Goal: Task Accomplishment & Management: Manage account settings

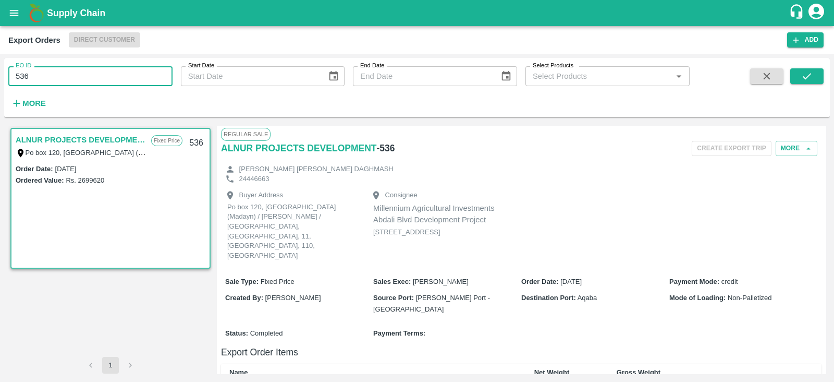
click at [133, 82] on input "536" at bounding box center [90, 76] width 164 height 20
type input "557"
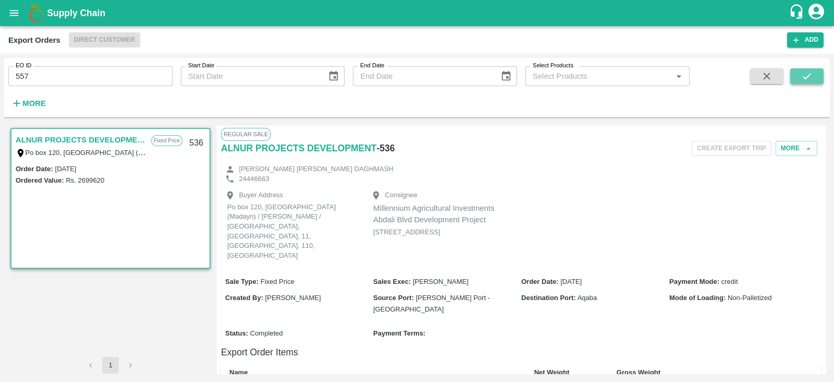
click at [802, 80] on icon "submit" at bounding box center [806, 75] width 11 height 11
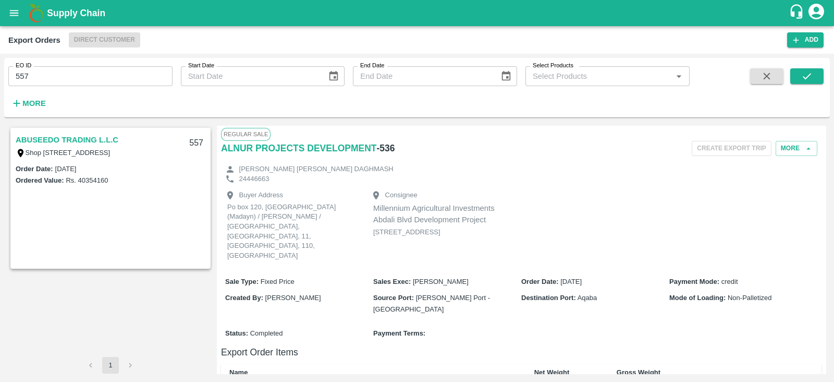
click at [108, 140] on link "ABUSEEDO TRADING L.L.C" at bounding box center [67, 140] width 103 height 14
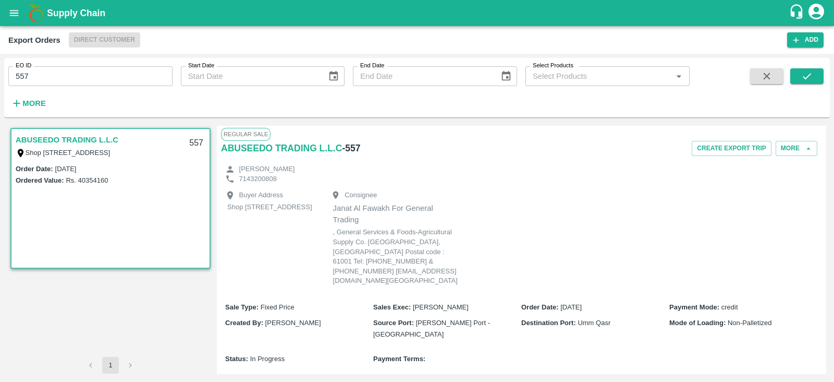
click at [108, 140] on link "ABUSEEDO TRADING L.L.C" at bounding box center [67, 140] width 103 height 14
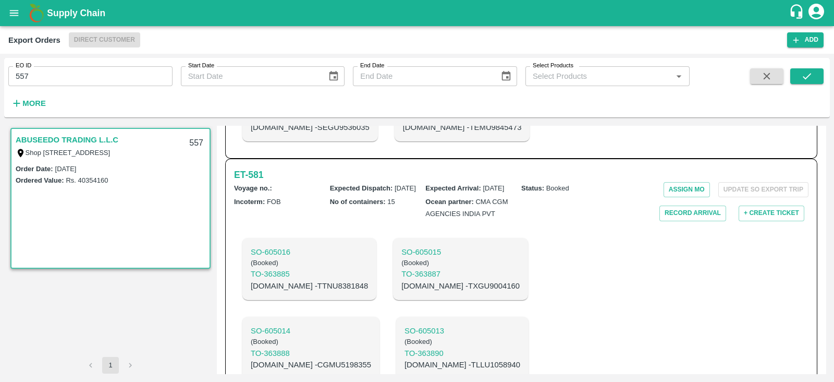
scroll to position [1463, 0]
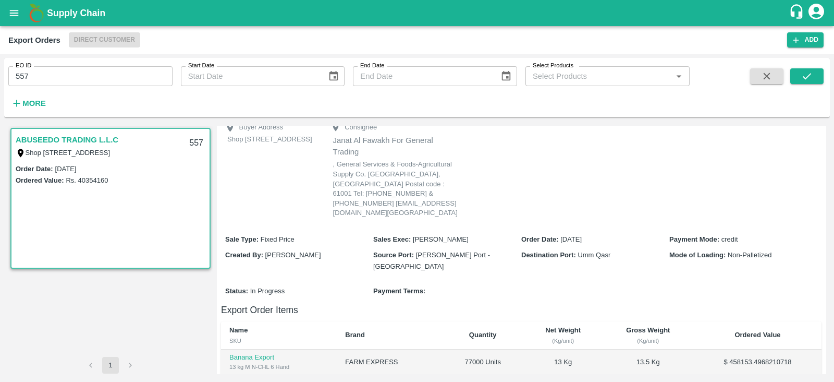
scroll to position [0, 0]
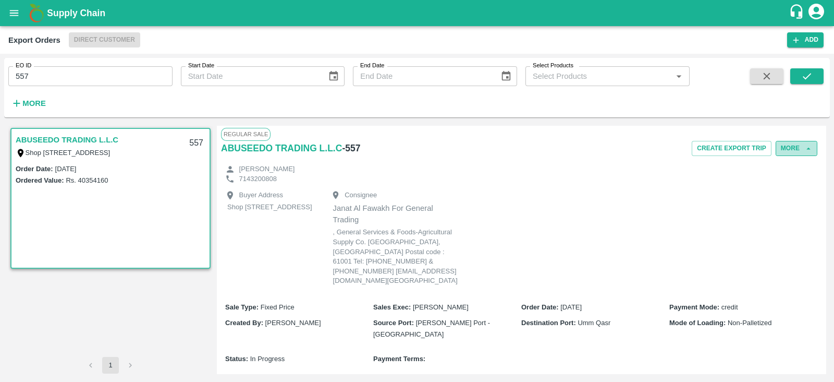
click at [788, 147] on button "More" at bounding box center [797, 148] width 42 height 15
click at [803, 198] on span "Edit" at bounding box center [797, 195] width 20 height 11
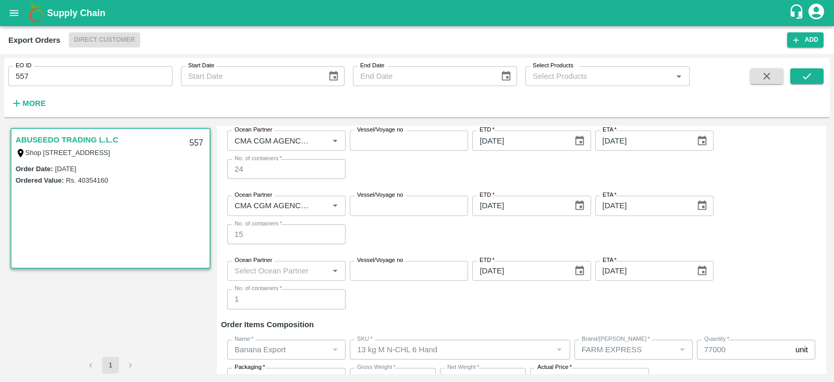
scroll to position [272, 0]
click at [289, 204] on input "Ocean Partner" at bounding box center [270, 204] width 81 height 14
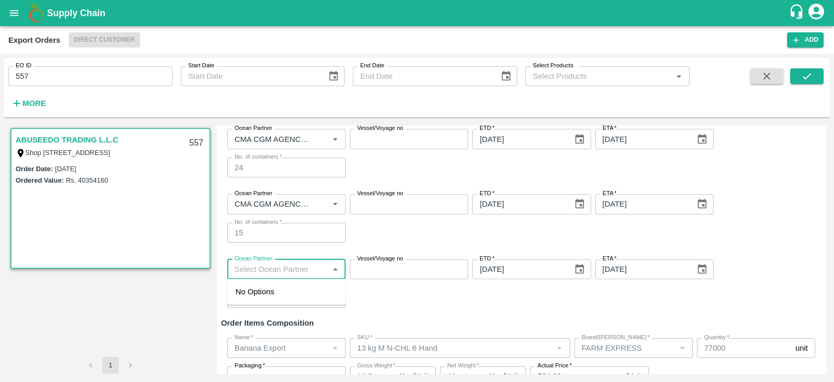
click at [305, 271] on input "Ocean Partner" at bounding box center [277, 269] width 95 height 14
paste input "CMA CGM AGENCIES INDIA PVT-SENAPATI BAPAT MARG, Konkan Division-8657462157(Tran…"
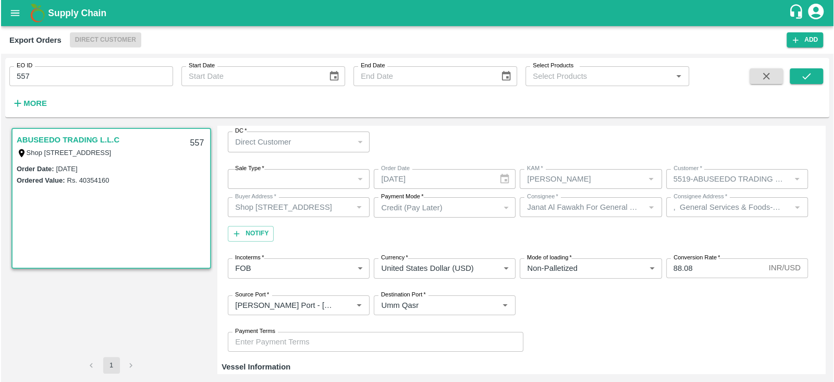
scroll to position [18, 0]
type input "CMA CGM AGENCIES INDIA PVT-SENAPATI BAPAT MARG, Konkan Division-8657462157(Tran…"
click at [285, 178] on div "​" at bounding box center [298, 180] width 142 height 20
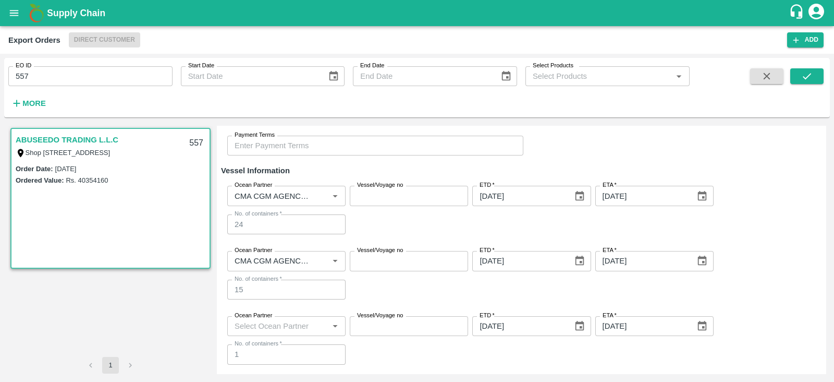
scroll to position [330, 0]
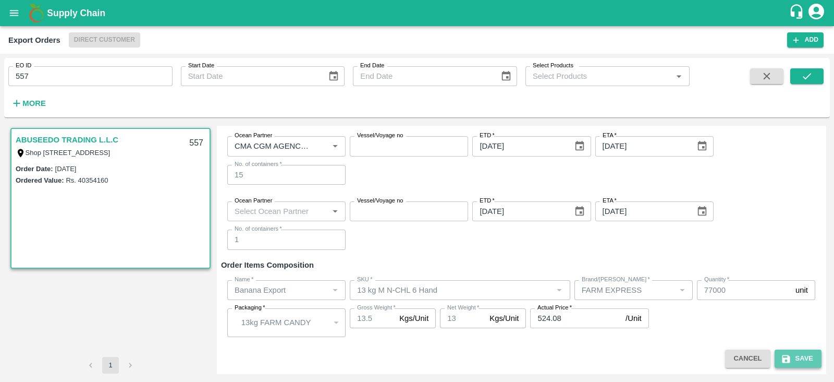
click at [790, 354] on button "Save" at bounding box center [798, 358] width 47 height 18
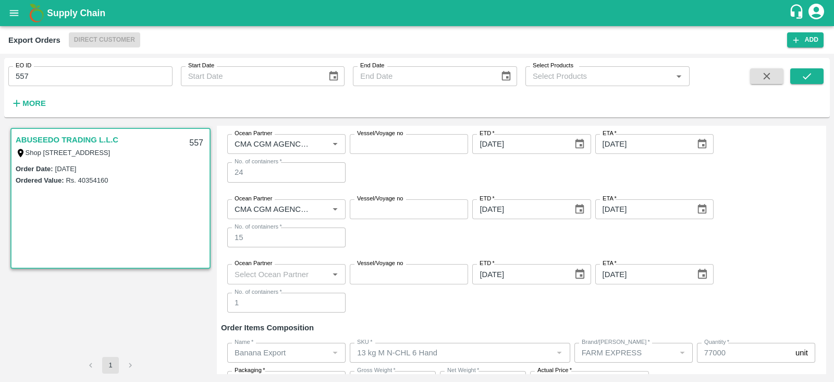
scroll to position [341, 0]
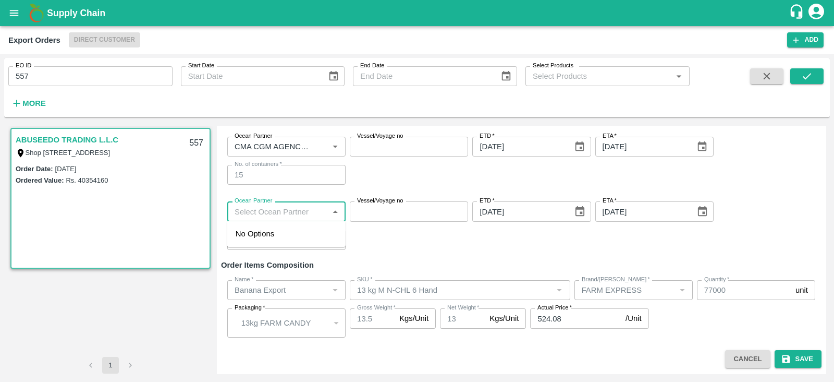
click at [296, 208] on input "Ocean Partner" at bounding box center [277, 211] width 95 height 14
click at [397, 254] on div "Ocean Partner Ocean Partner Vessel/Voyage no Vessel/Voyage no ETD   * 20/09/202…" at bounding box center [521, 225] width 601 height 65
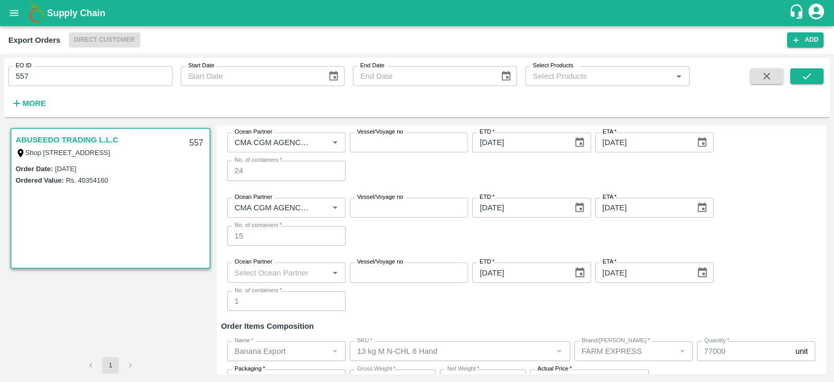
scroll to position [280, 0]
click at [766, 129] on div "Ocean Partner Ocean Partner Vessel/Voyage no Vessel/Voyage no ETD   * 18/09/202…" at bounding box center [521, 157] width 601 height 65
click at [266, 142] on input "Ocean Partner" at bounding box center [270, 143] width 81 height 14
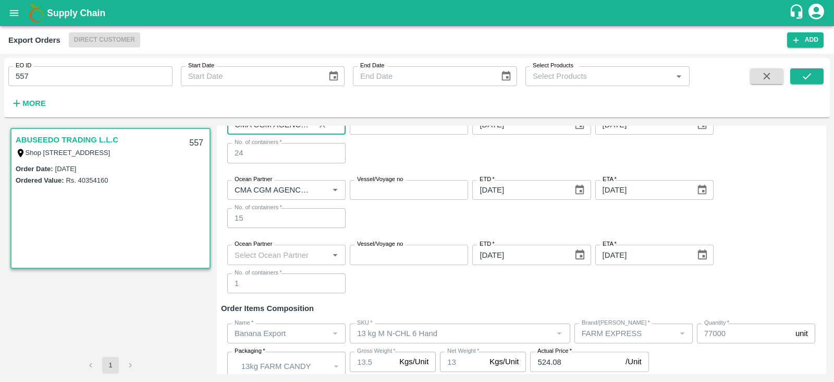
scroll to position [341, 0]
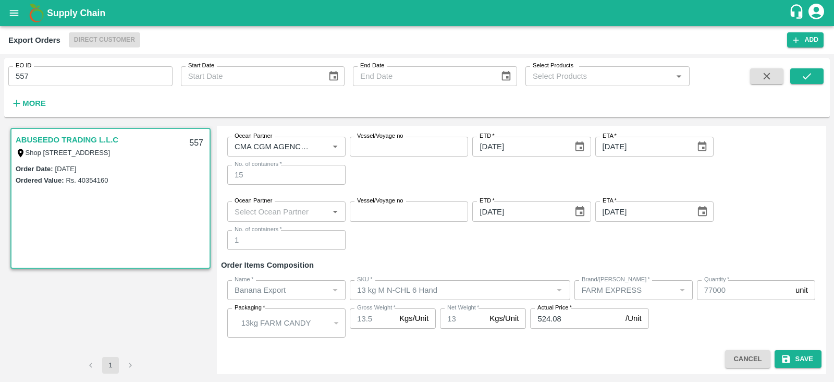
click at [65, 138] on link "ABUSEEDO TRADING L.L.C" at bounding box center [67, 140] width 103 height 14
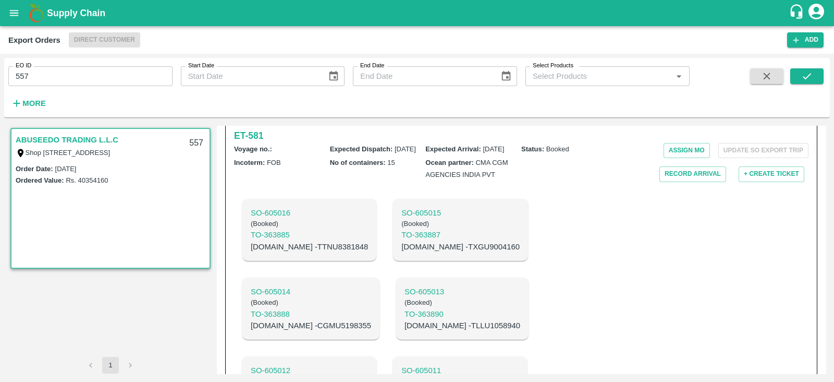
scroll to position [1463, 0]
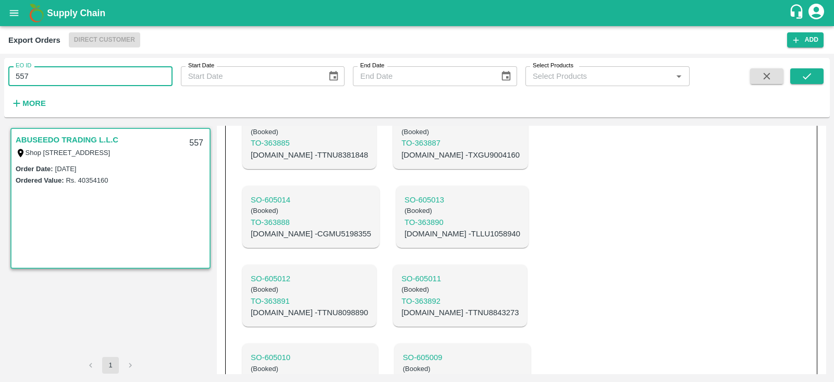
click at [87, 84] on input "557" at bounding box center [90, 76] width 164 height 20
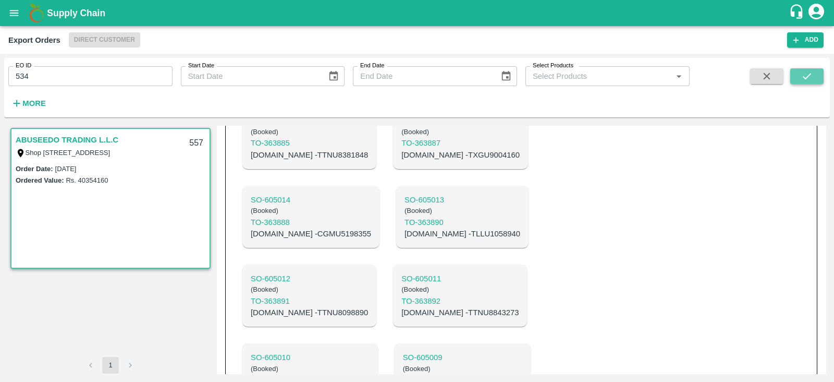
click at [801, 79] on icon "submit" at bounding box center [806, 75] width 11 height 11
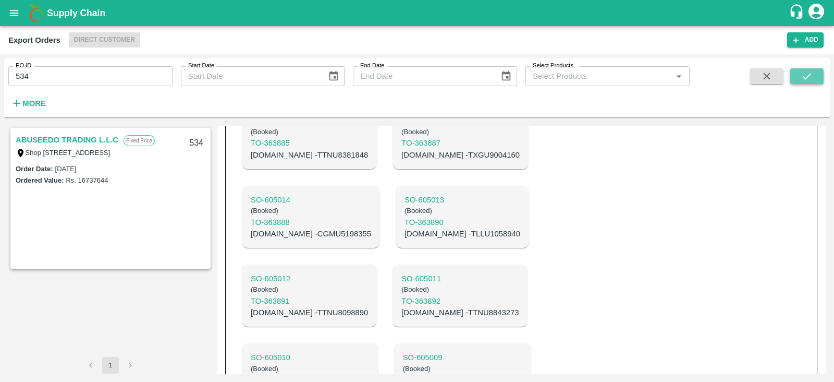
click at [801, 79] on icon "submit" at bounding box center [806, 75] width 11 height 11
click at [93, 140] on link "ABUSEEDO TRADING L.L.C" at bounding box center [67, 140] width 103 height 14
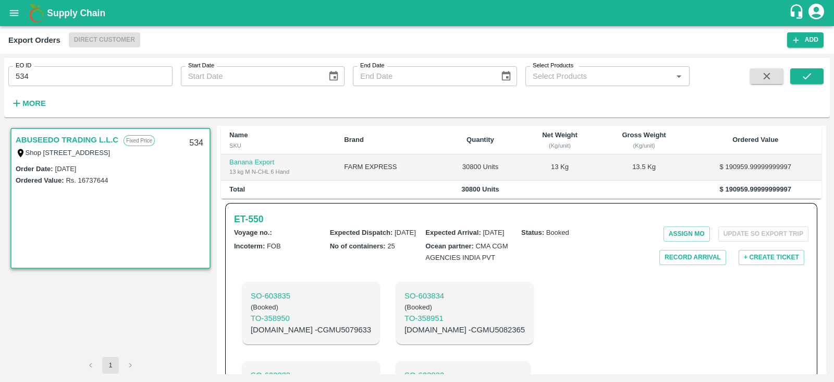
scroll to position [267, 0]
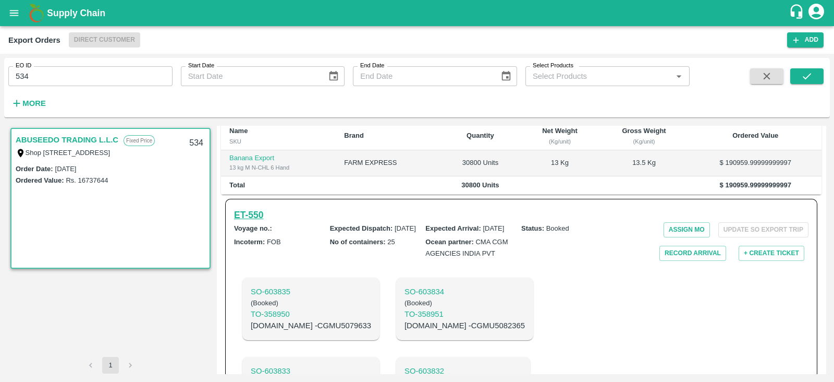
click at [258, 222] on h6 "ET- 550" at bounding box center [248, 214] width 29 height 15
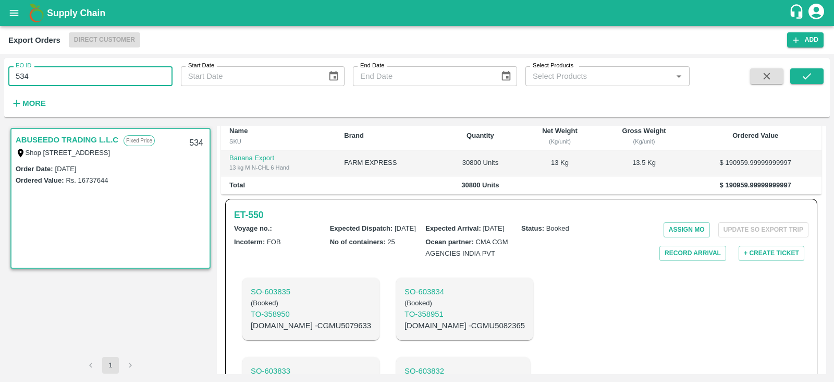
click at [42, 82] on input "534" at bounding box center [90, 76] width 164 height 20
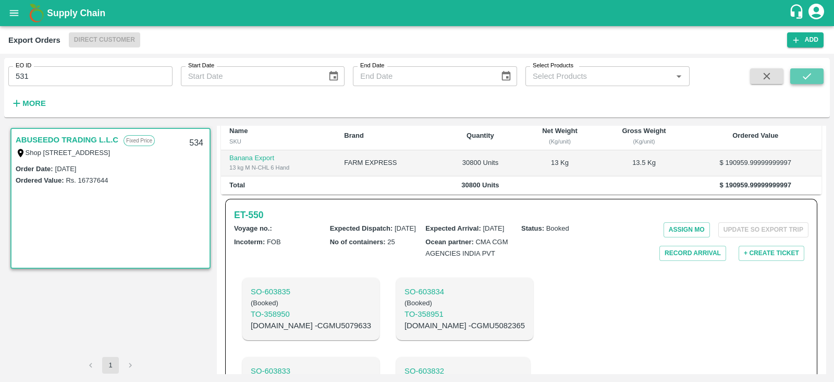
click at [807, 75] on icon "submit" at bounding box center [806, 75] width 11 height 11
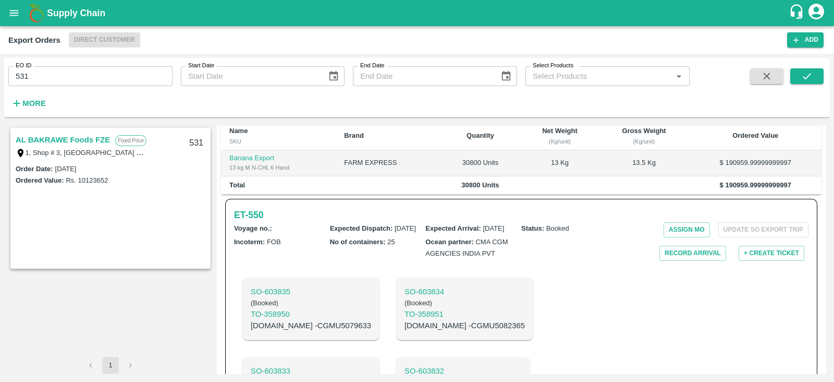
click at [88, 136] on link "AL BAKRAWE Foods FZE" at bounding box center [63, 140] width 94 height 14
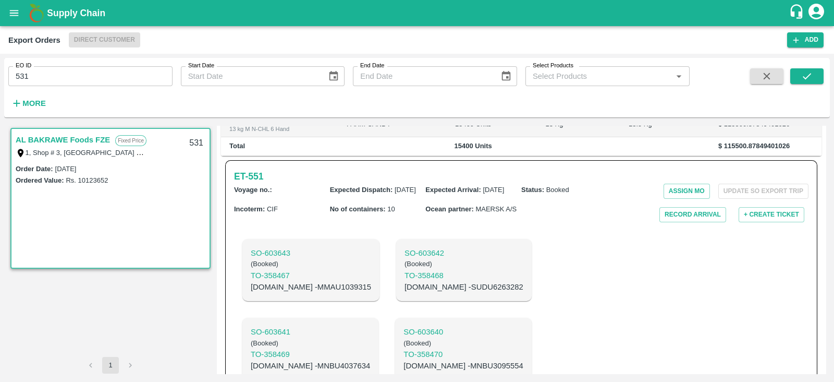
scroll to position [209, 0]
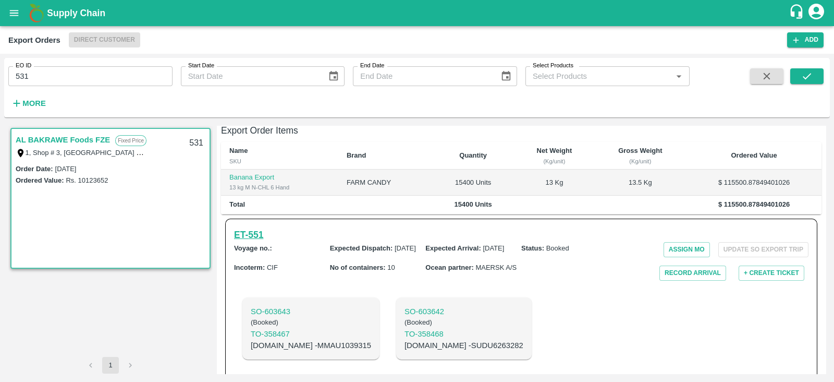
click at [262, 227] on h6 "ET- 551" at bounding box center [248, 234] width 29 height 15
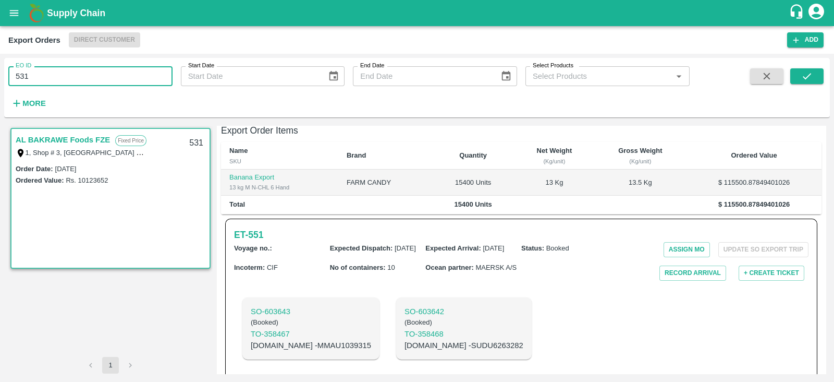
click at [122, 79] on input "531" at bounding box center [90, 76] width 164 height 20
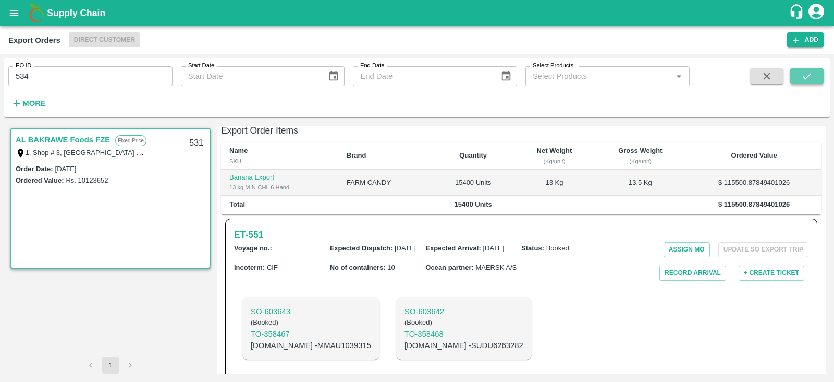
click at [807, 77] on icon "submit" at bounding box center [807, 76] width 8 height 6
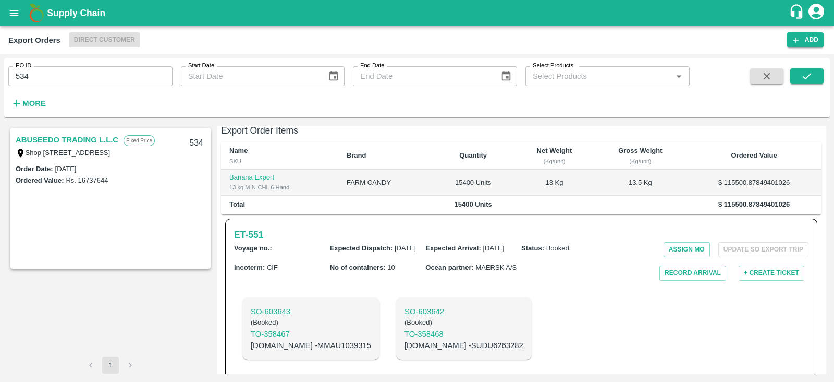
click at [65, 140] on link "ABUSEEDO TRADING L.L.C" at bounding box center [67, 140] width 103 height 14
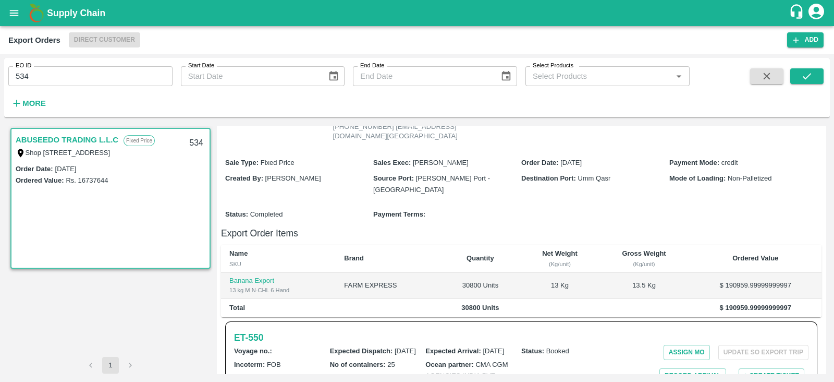
scroll to position [145, 0]
click at [256, 344] on h6 "ET- 550" at bounding box center [248, 336] width 29 height 15
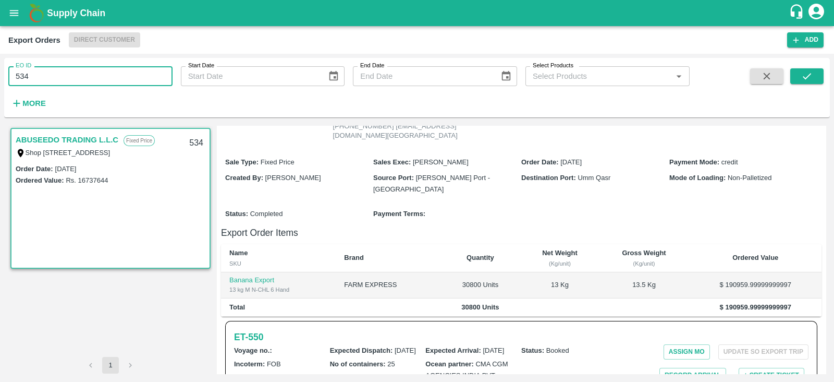
click at [143, 77] on input "534" at bounding box center [90, 76] width 164 height 20
click at [112, 76] on input "534" at bounding box center [90, 76] width 164 height 20
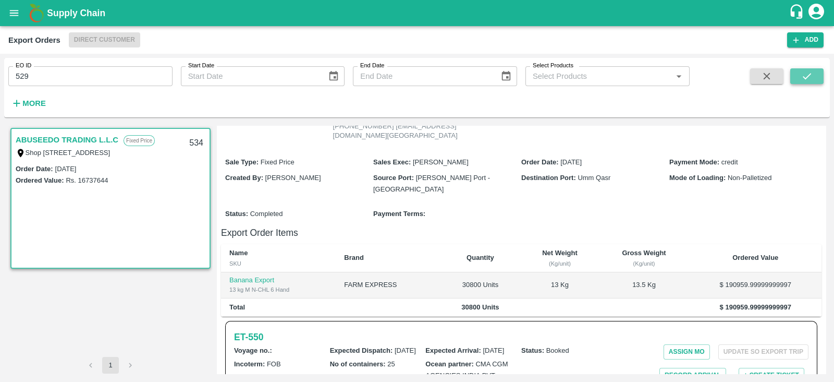
click at [808, 72] on icon "submit" at bounding box center [806, 75] width 11 height 11
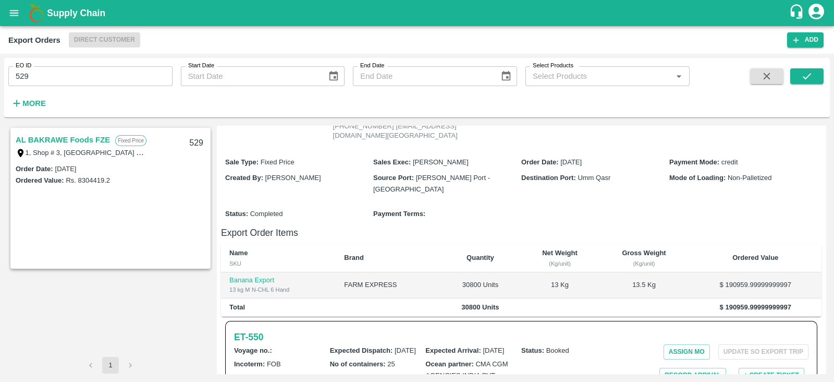
click at [52, 139] on link "AL BAKRAWE Foods FZE" at bounding box center [63, 140] width 94 height 14
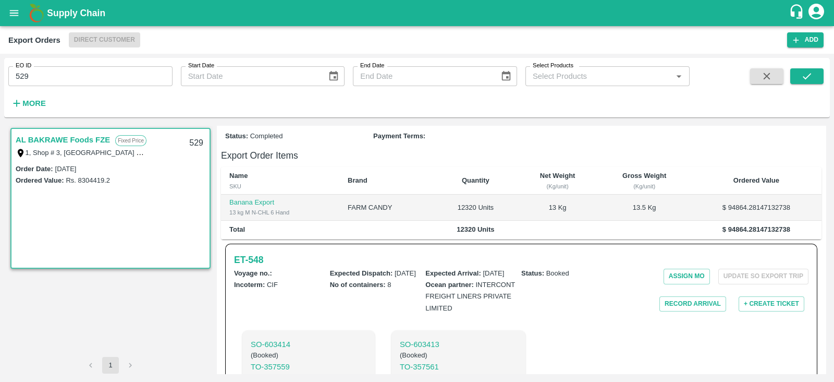
scroll to position [183, 0]
click at [257, 253] on h6 "ET- 548" at bounding box center [248, 260] width 29 height 15
click at [137, 78] on input "529" at bounding box center [90, 76] width 164 height 20
click at [804, 76] on icon "submit" at bounding box center [806, 75] width 11 height 11
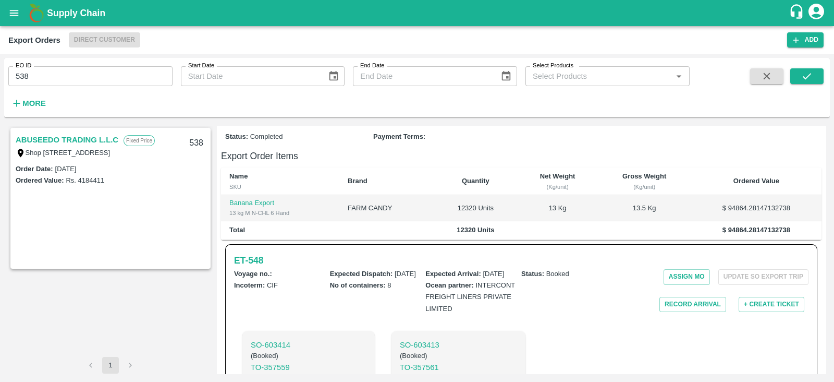
click at [107, 136] on link "ABUSEEDO TRADING L.L.C" at bounding box center [67, 140] width 103 height 14
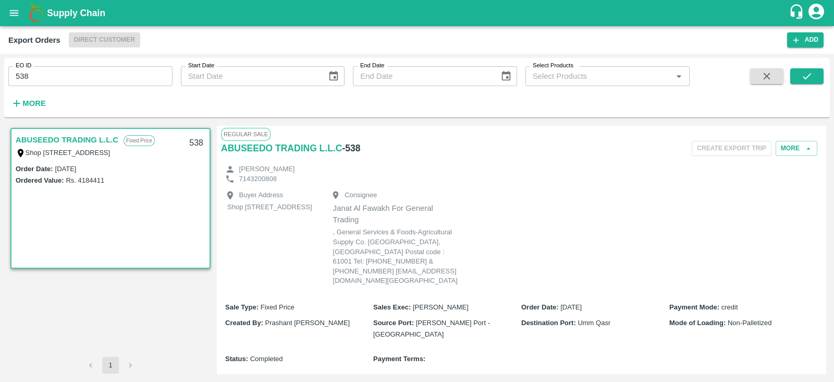
scroll to position [194, 0]
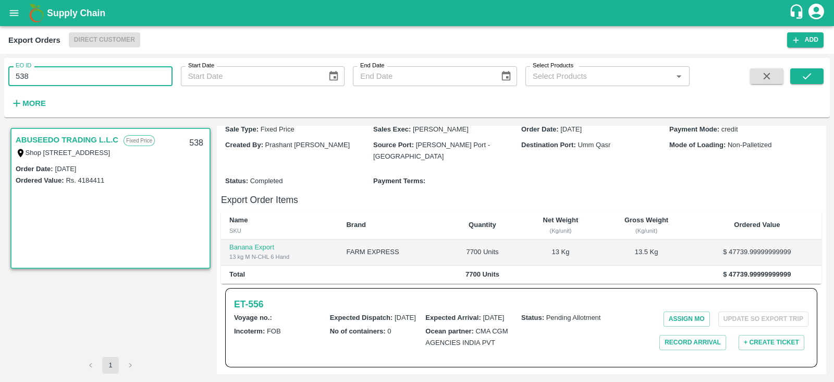
click at [120, 79] on input "538" at bounding box center [90, 76] width 164 height 20
type input "534"
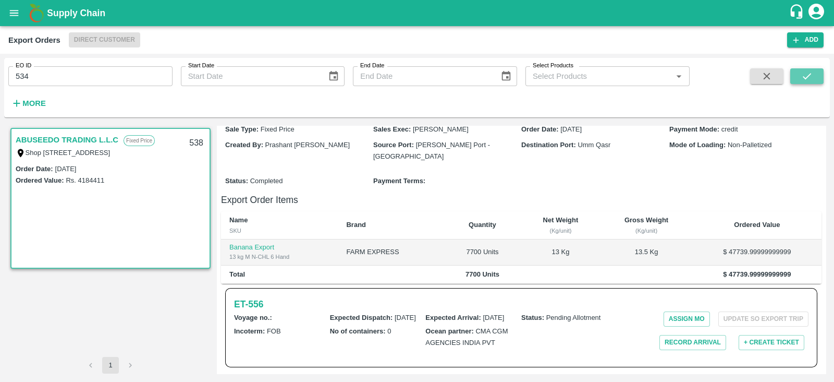
click at [803, 71] on icon "submit" at bounding box center [806, 75] width 11 height 11
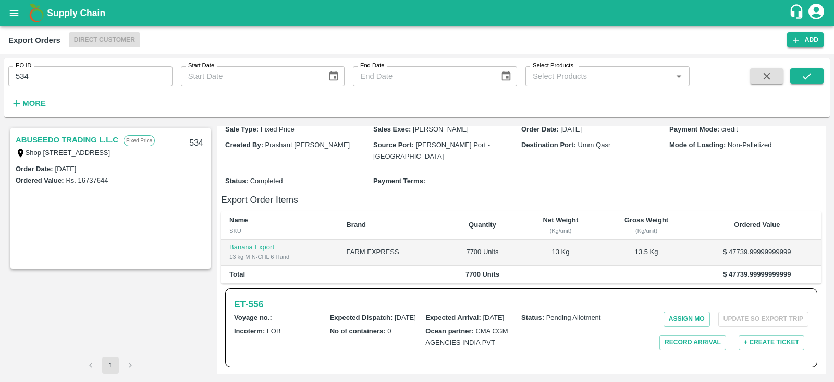
click at [90, 140] on link "ABUSEEDO TRADING L.L.C" at bounding box center [67, 140] width 103 height 14
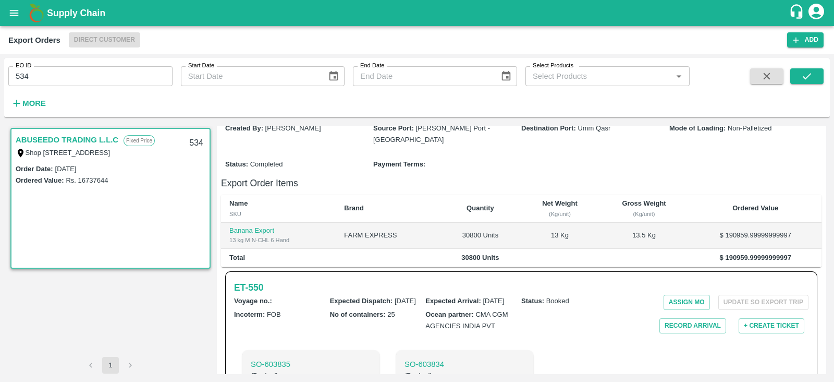
click at [90, 140] on link "ABUSEEDO TRADING L.L.C" at bounding box center [67, 140] width 103 height 14
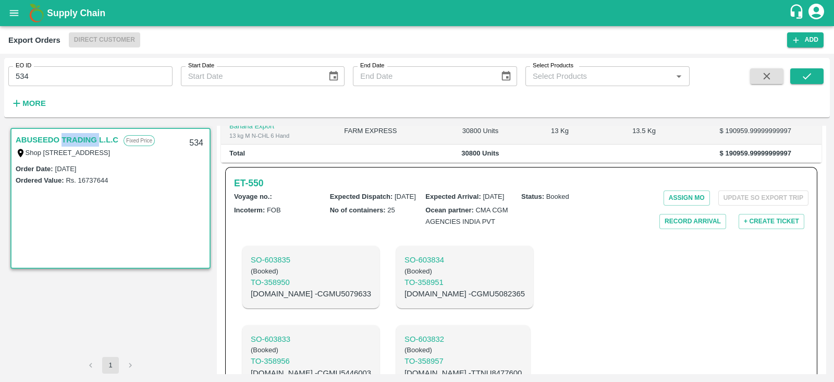
scroll to position [258, 0]
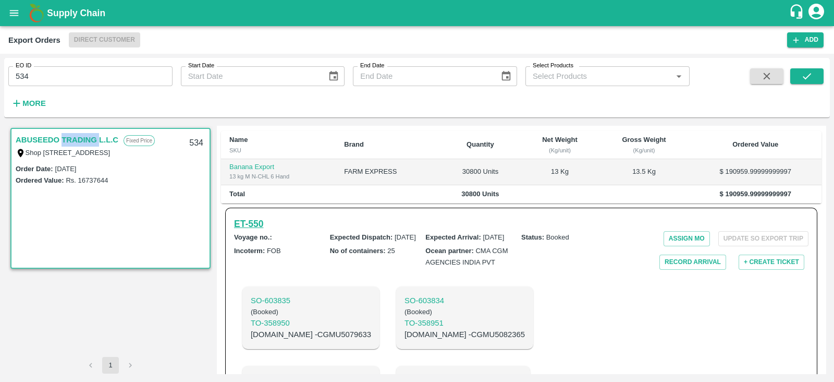
click at [242, 230] on h6 "ET- 550" at bounding box center [248, 223] width 29 height 15
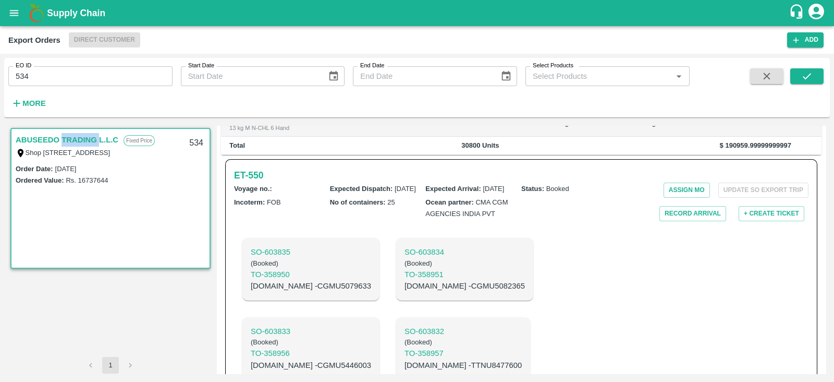
scroll to position [308, 0]
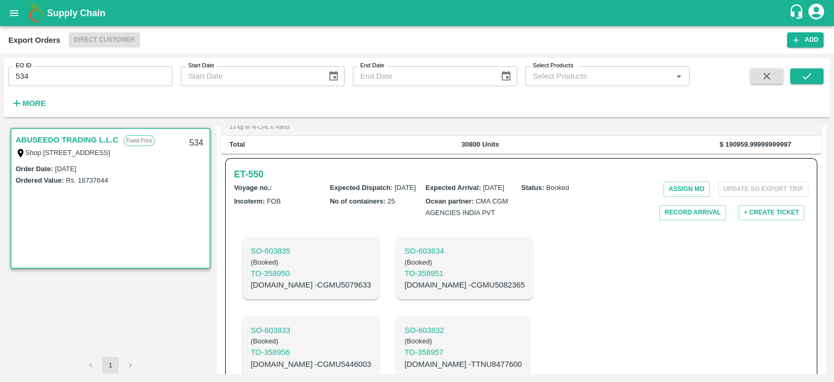
click at [414, 290] on p "C.No - CGMU5082365" at bounding box center [465, 284] width 120 height 11
copy p "CGMU5082365"
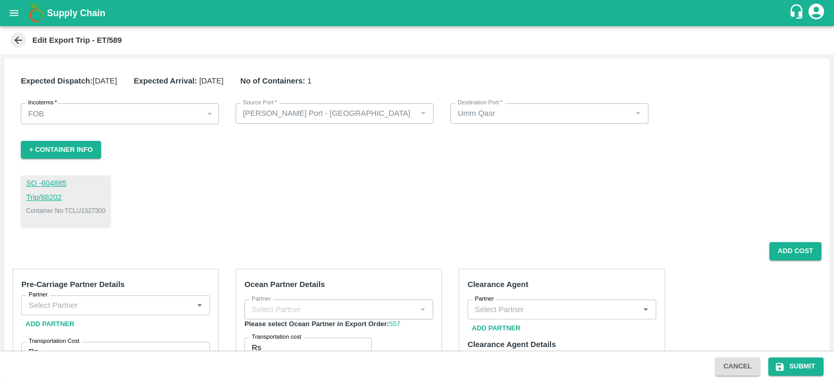
click at [105, 39] on b "Edit Export Trip - ET/589" at bounding box center [77, 40] width 90 height 8
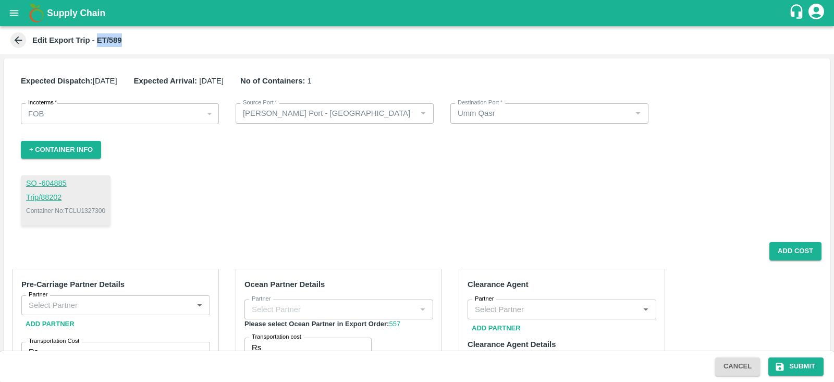
drag, startPoint x: 96, startPoint y: 38, endPoint x: 128, endPoint y: 38, distance: 31.8
click at [128, 38] on div "Edit Export Trip - ET/589" at bounding box center [415, 40] width 815 height 16
copy b "ET/589"
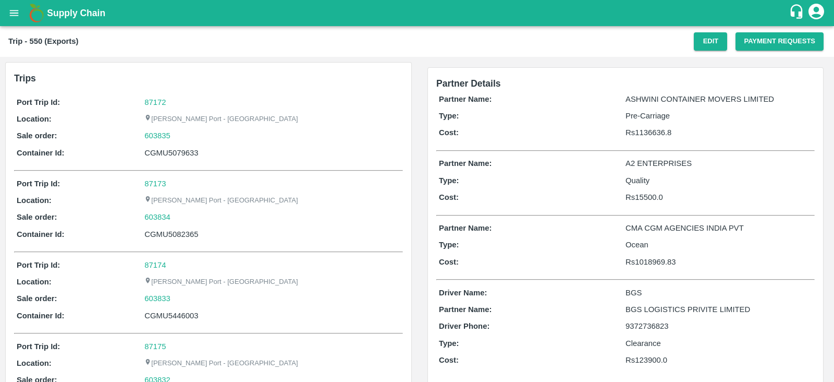
drag, startPoint x: 181, startPoint y: 151, endPoint x: 158, endPoint y: 152, distance: 23.5
click at [158, 152] on div "CGMU5079633" at bounding box center [272, 152] width 256 height 11
copy div "CGMU5079633"
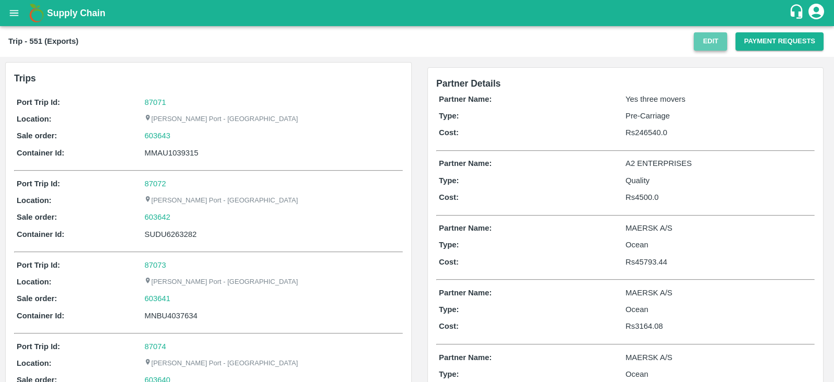
click at [712, 36] on button "Edit" at bounding box center [710, 41] width 33 height 18
click at [759, 38] on button "Payment Requests" at bounding box center [780, 41] width 88 height 18
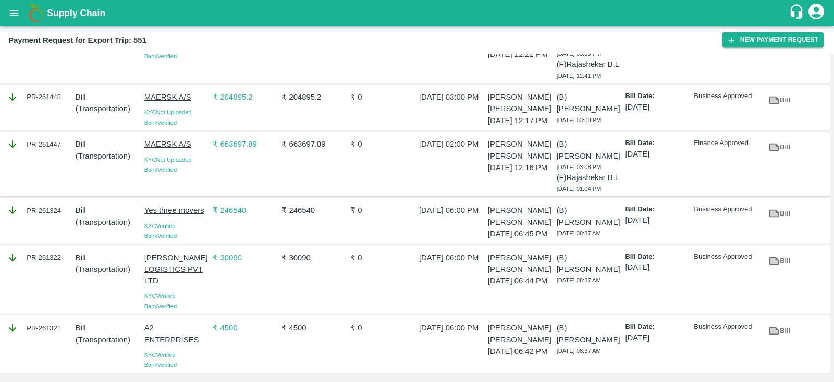
scroll to position [240, 0]
click at [44, 137] on div "PR-261447" at bounding box center [37, 163] width 69 height 59
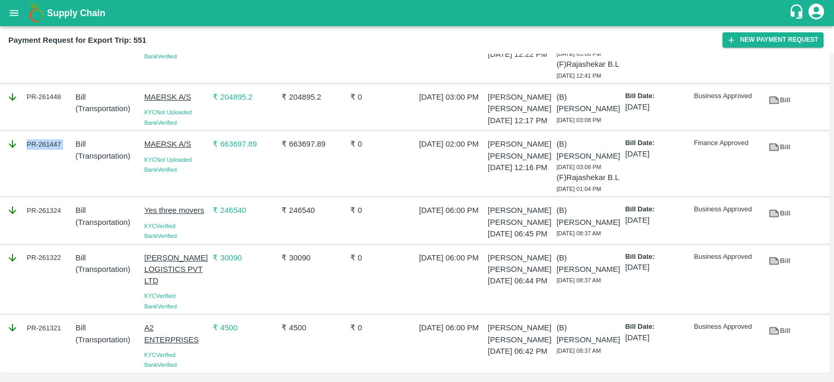
copy div "PR-261447"
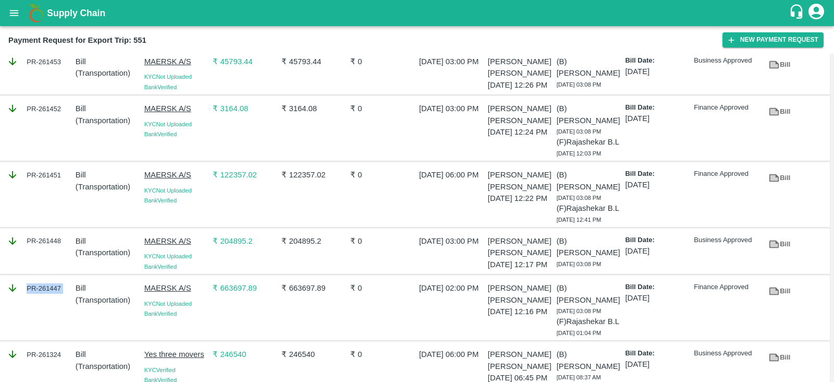
scroll to position [0, 0]
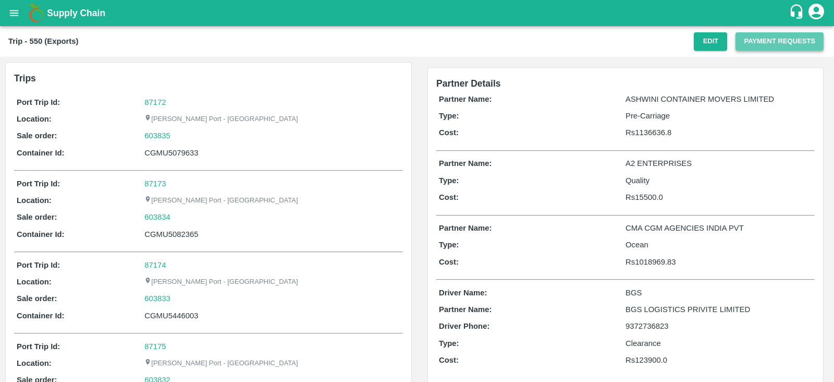
click at [779, 40] on button "Payment Requests" at bounding box center [780, 41] width 88 height 18
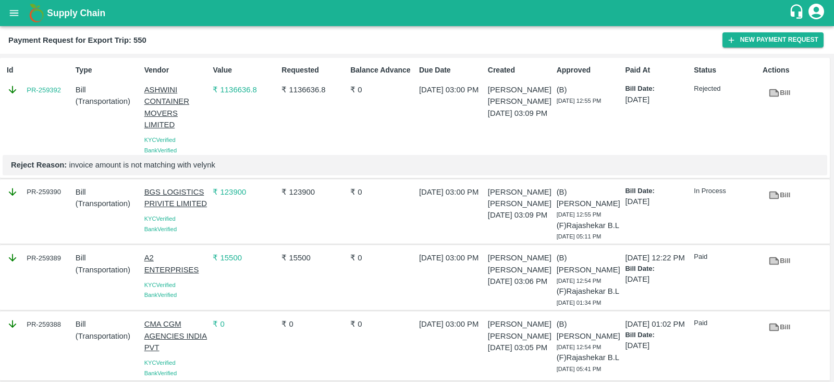
scroll to position [119, 0]
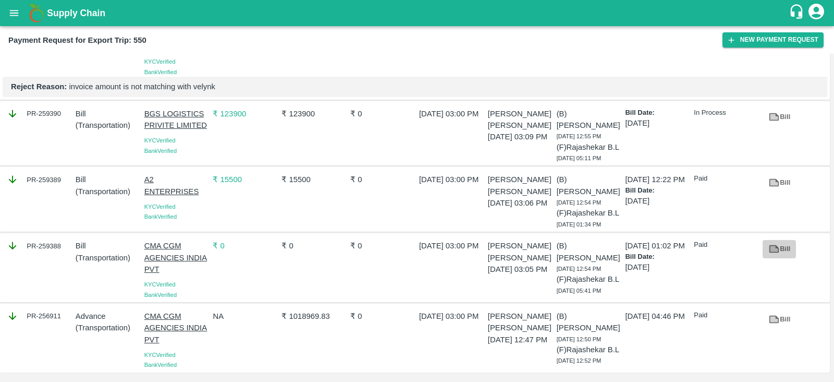
click at [784, 240] on link "Bill" at bounding box center [779, 249] width 33 height 18
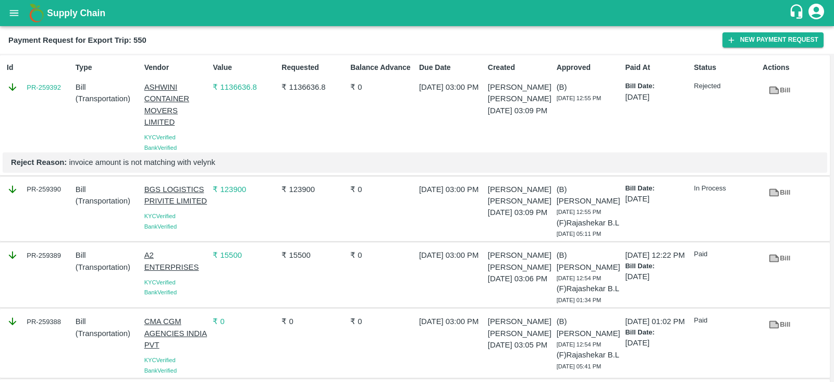
scroll to position [0, 0]
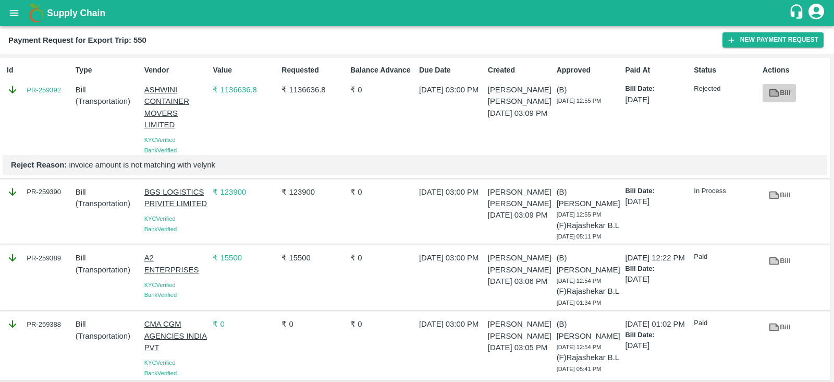
click at [768, 92] on icon at bounding box center [773, 92] width 11 height 11
click at [42, 90] on link "PR-259392" at bounding box center [44, 90] width 34 height 10
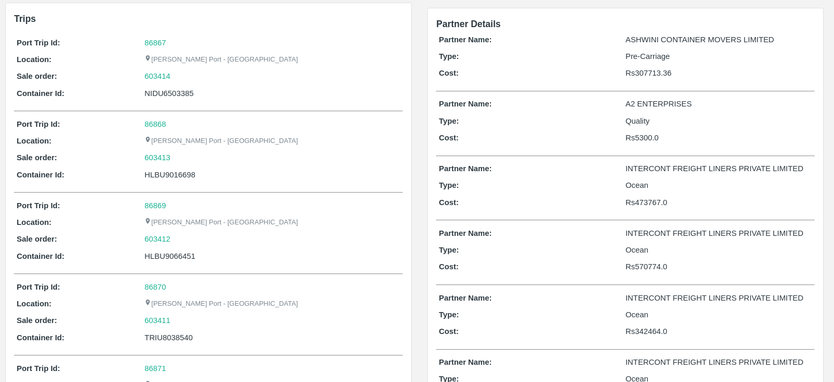
scroll to position [18, 0]
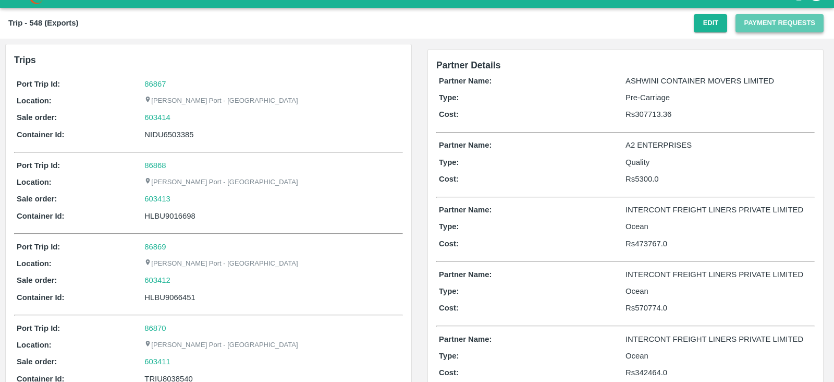
click at [774, 22] on button "Payment Requests" at bounding box center [780, 23] width 88 height 18
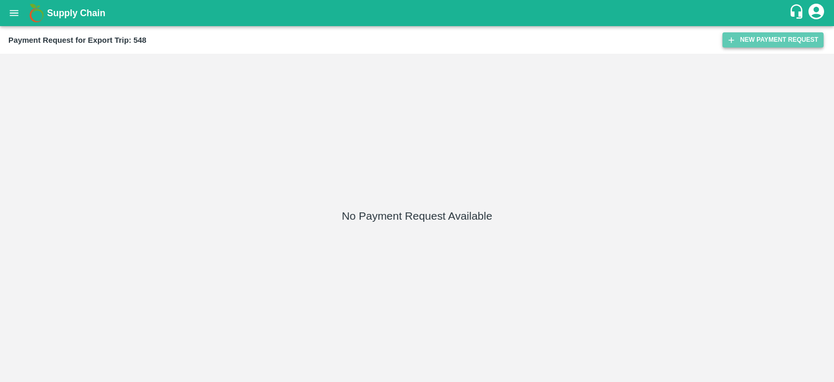
click at [763, 36] on button "New Payment Request" at bounding box center [773, 39] width 101 height 15
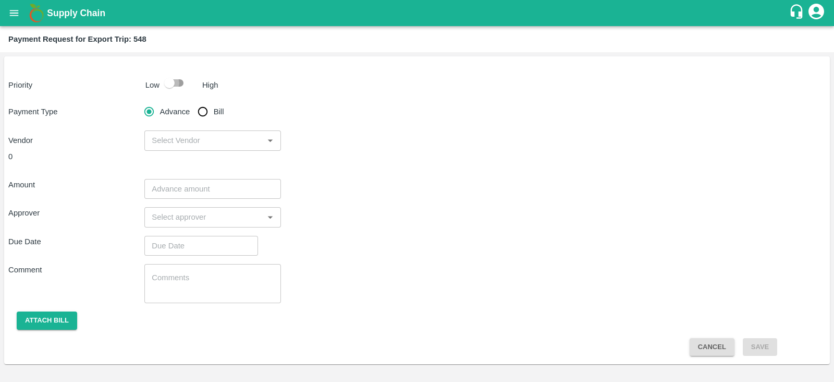
click at [177, 85] on input "checkbox" at bounding box center [169, 83] width 59 height 20
checkbox input "true"
click at [204, 111] on input "Bill" at bounding box center [202, 111] width 21 height 21
radio input "true"
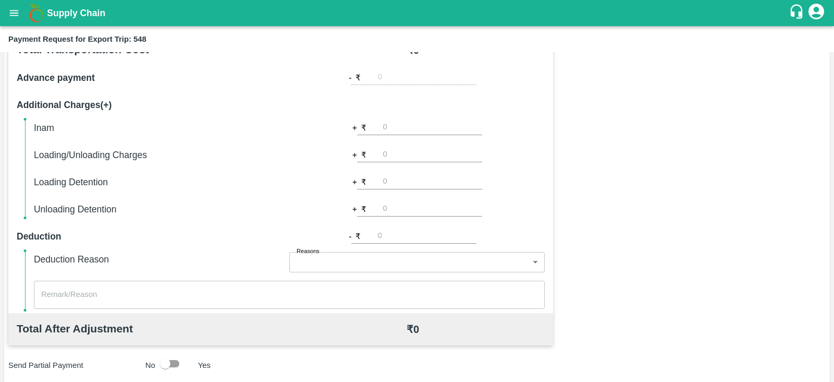
scroll to position [173, 0]
click at [393, 229] on input "number" at bounding box center [426, 236] width 99 height 14
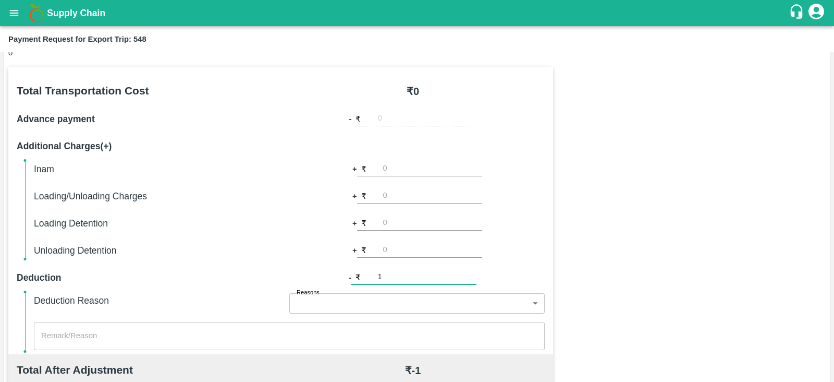
scroll to position [64, 0]
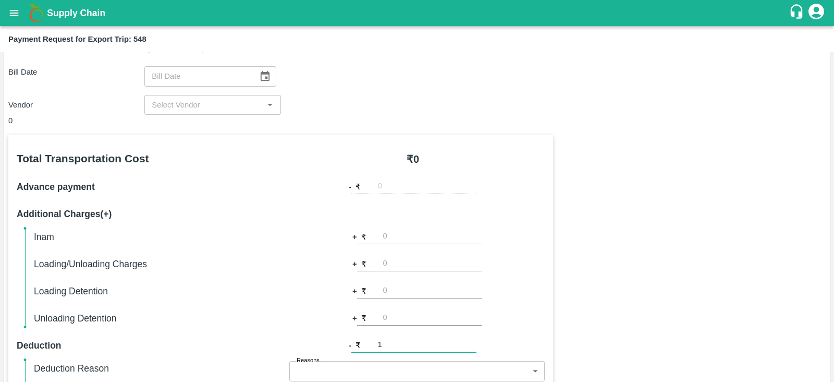
type input "1"
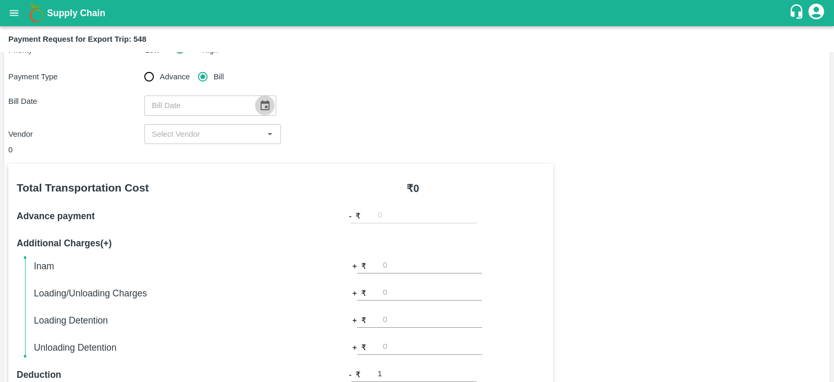
click at [261, 102] on icon "Choose date" at bounding box center [265, 105] width 9 height 10
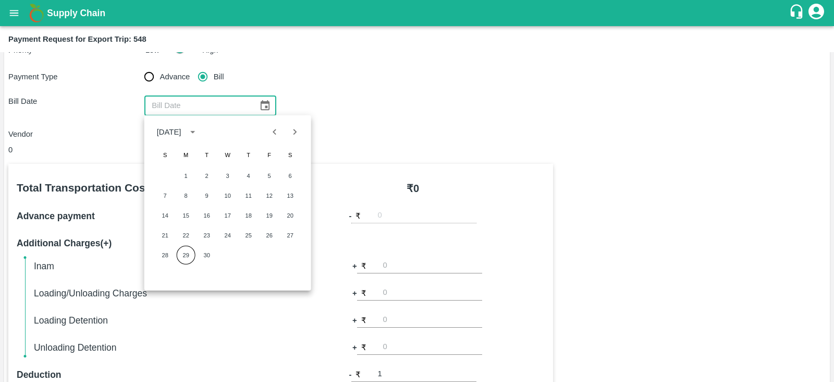
drag, startPoint x: 335, startPoint y: 110, endPoint x: 343, endPoint y: 100, distance: 12.9
click at [343, 100] on div "Bill Date ​" at bounding box center [416, 105] width 817 height 20
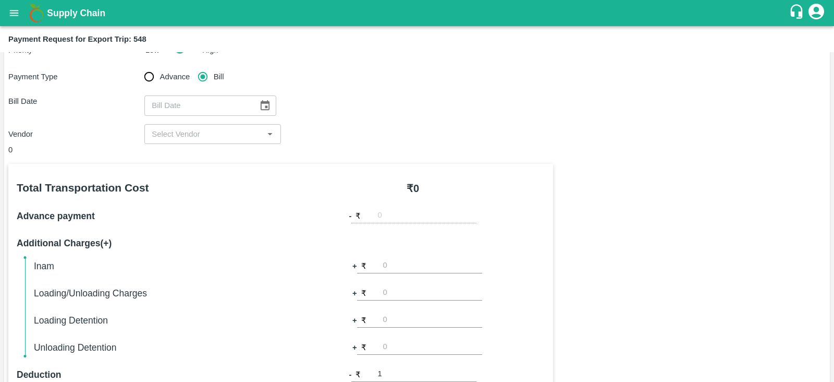
click at [343, 100] on div "Bill Date ​" at bounding box center [416, 105] width 817 height 20
click at [262, 106] on icon "Choose date" at bounding box center [265, 105] width 9 height 10
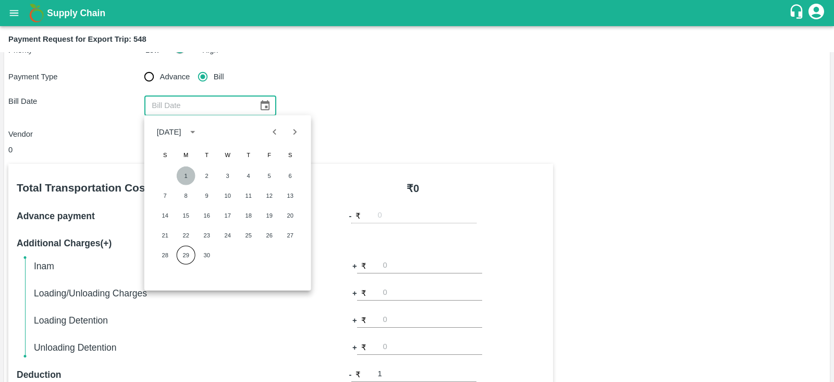
click at [185, 173] on button "1" at bounding box center [186, 175] width 19 height 19
type input "01/09/2025"
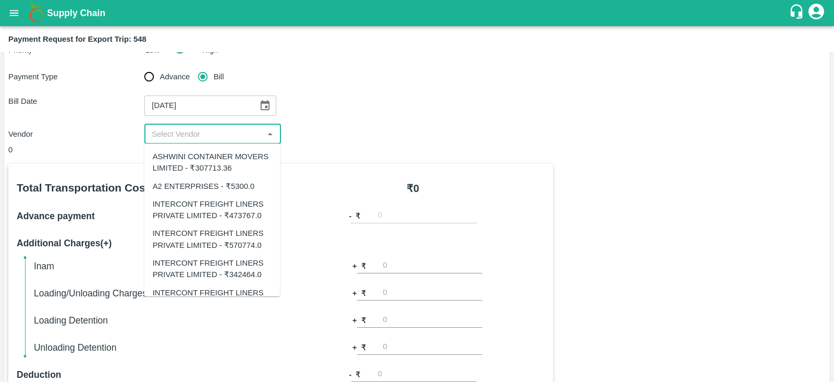
click at [201, 134] on input "input" at bounding box center [204, 134] width 113 height 14
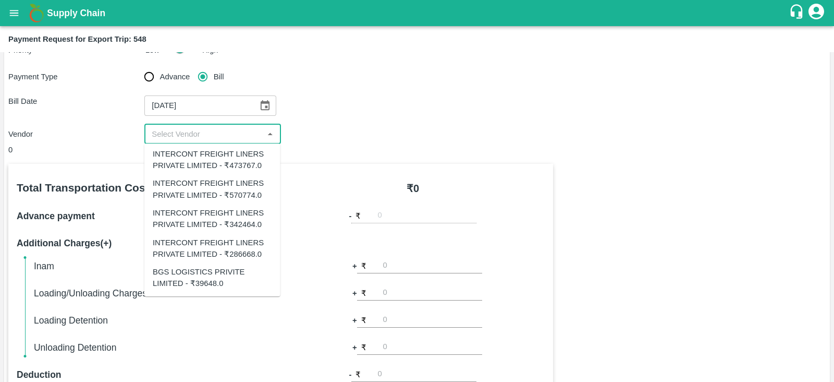
click at [257, 213] on div "INTERCONT FREIGHT LINERS PRIVATE LIMITED - ₹342464.0" at bounding box center [212, 218] width 119 height 23
type input "INTERCONT FREIGHT LINERS PRIVATE LIMITED - ₹342464.0"
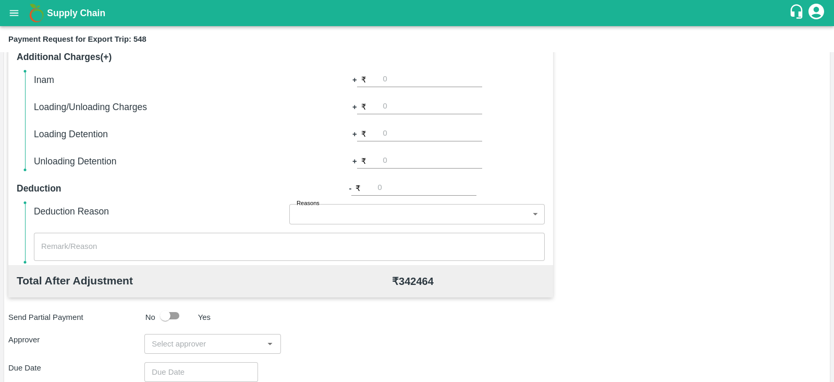
scroll to position [334, 0]
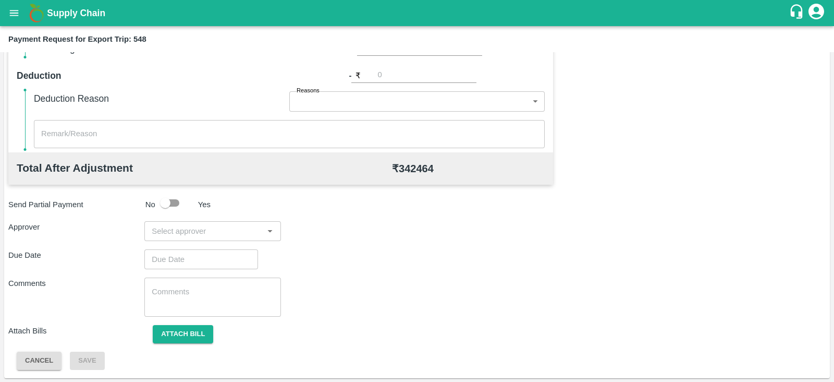
click at [228, 229] on input "input" at bounding box center [204, 231] width 113 height 14
type input "prasa"
click at [211, 253] on div "[PERSON_NAME]" at bounding box center [210, 257] width 64 height 11
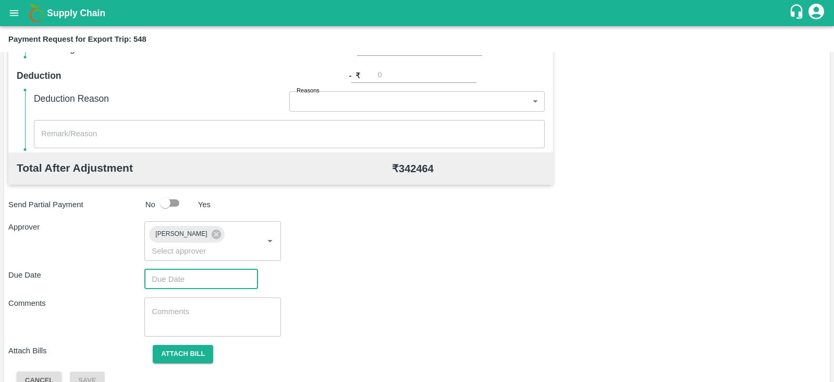
type input "DD/MM/YYYY hh:mm aa"
click at [214, 269] on input "DD/MM/YYYY hh:mm aa" at bounding box center [197, 279] width 106 height 20
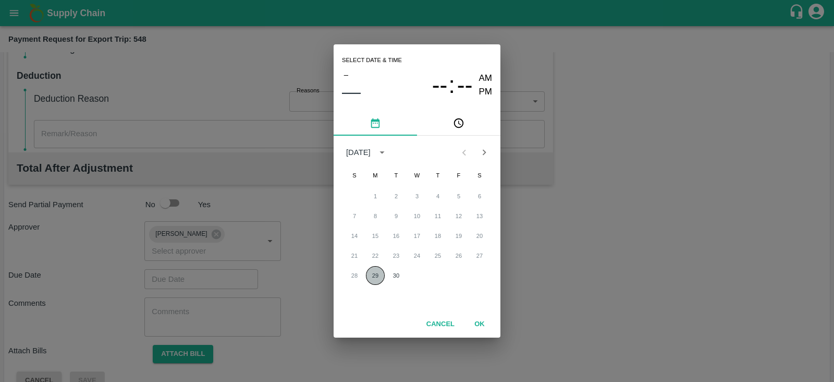
click at [375, 273] on button "29" at bounding box center [375, 275] width 19 height 19
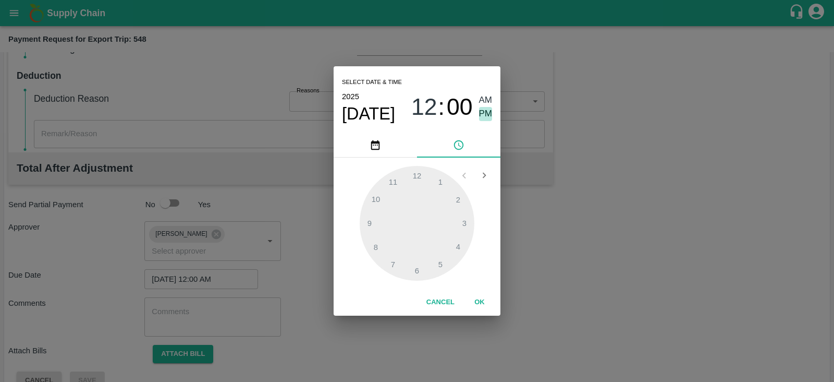
click at [488, 114] on span "PM" at bounding box center [486, 114] width 14 height 14
click at [438, 263] on div at bounding box center [417, 223] width 115 height 115
type input "29/09/2025 05:00 PM"
click at [481, 301] on button "OK" at bounding box center [479, 302] width 33 height 18
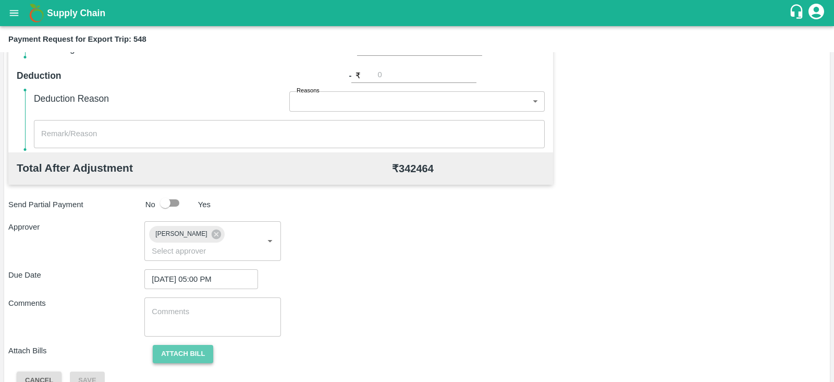
click at [201, 345] on button "Attach bill" at bounding box center [183, 354] width 60 height 18
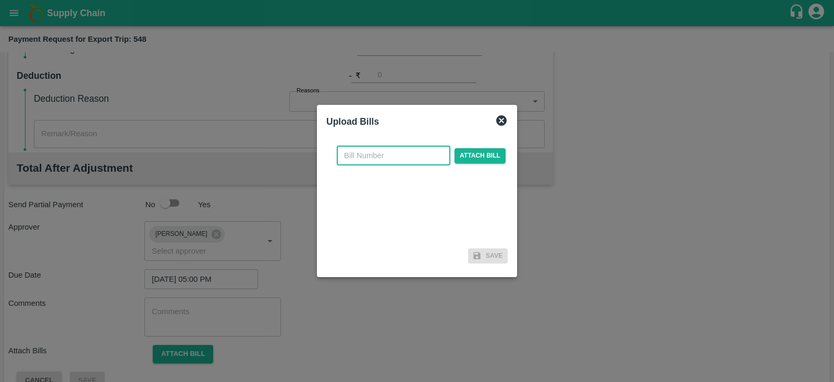
click at [392, 158] on input "text" at bounding box center [394, 155] width 114 height 20
paste input ": IFMUM25090555"
click at [352, 154] on input ": IFMUM25090555" at bounding box center [394, 155] width 114 height 20
type input "IFMUM25090555"
click at [472, 154] on span "Attach bill" at bounding box center [480, 155] width 51 height 15
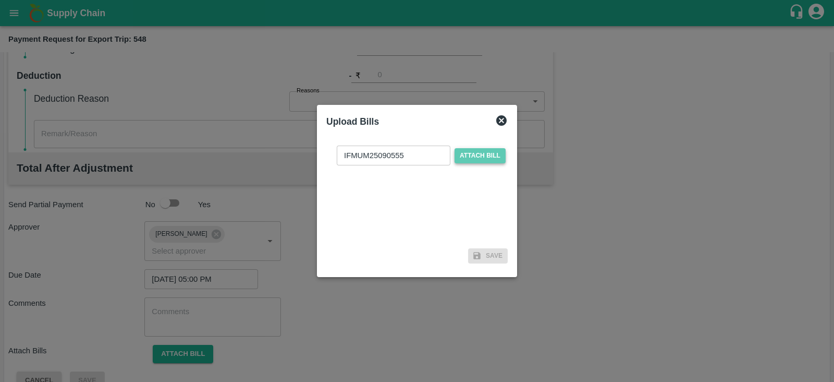
click at [0, 0] on input "Attach bill" at bounding box center [0, 0] width 0 height 0
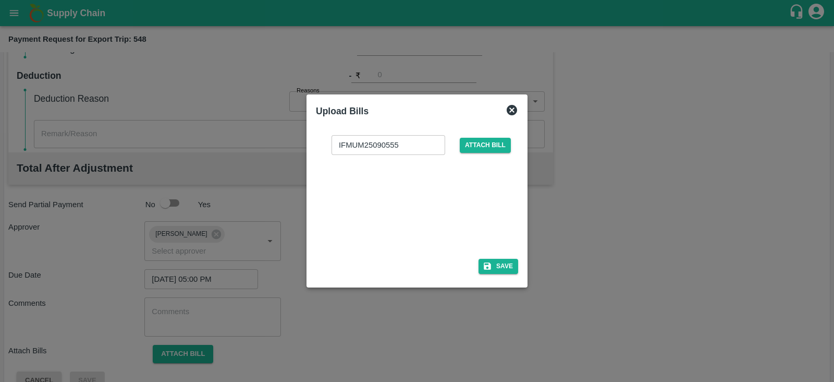
click at [463, 194] on div at bounding box center [415, 203] width 156 height 55
click at [510, 264] on button "Save" at bounding box center [499, 266] width 40 height 15
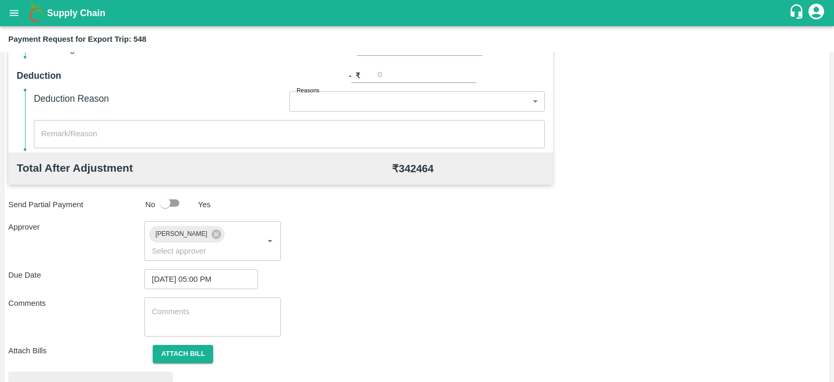
scroll to position [395, 0]
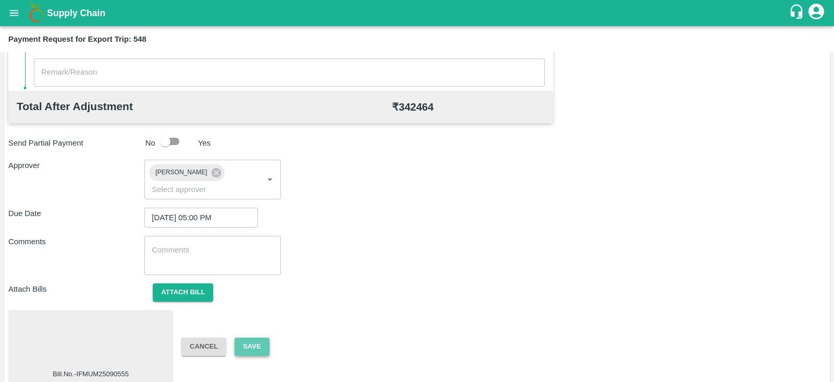
click at [257, 337] on button "Save" at bounding box center [252, 346] width 34 height 18
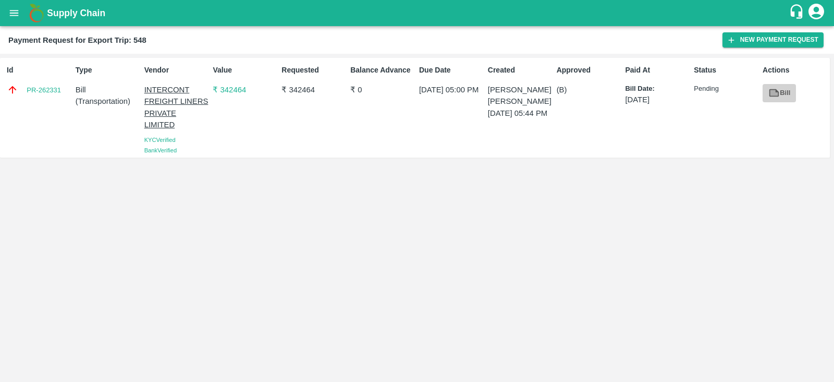
click at [780, 90] on link "Bill" at bounding box center [779, 93] width 33 height 18
click at [756, 36] on button "New Payment Request" at bounding box center [773, 39] width 101 height 15
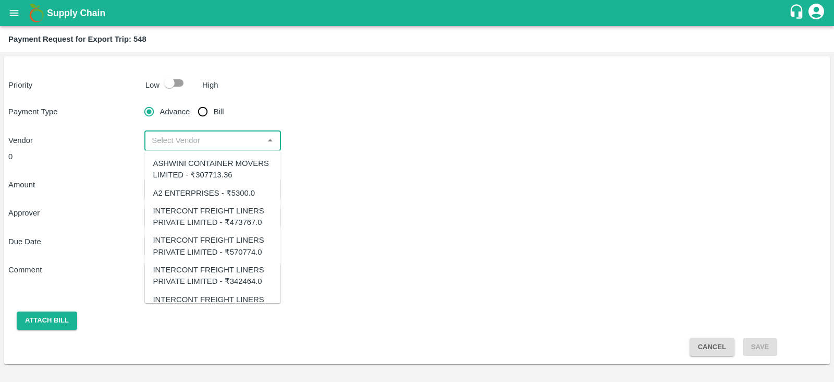
click at [256, 138] on input "input" at bounding box center [204, 140] width 113 height 14
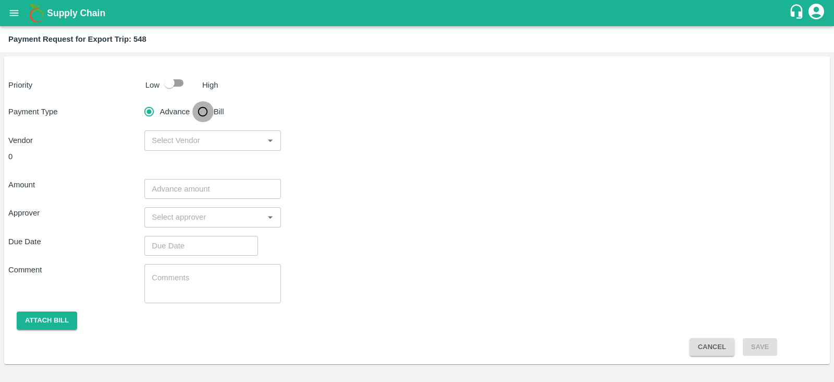
click at [200, 113] on input "Bill" at bounding box center [202, 111] width 21 height 21
radio input "true"
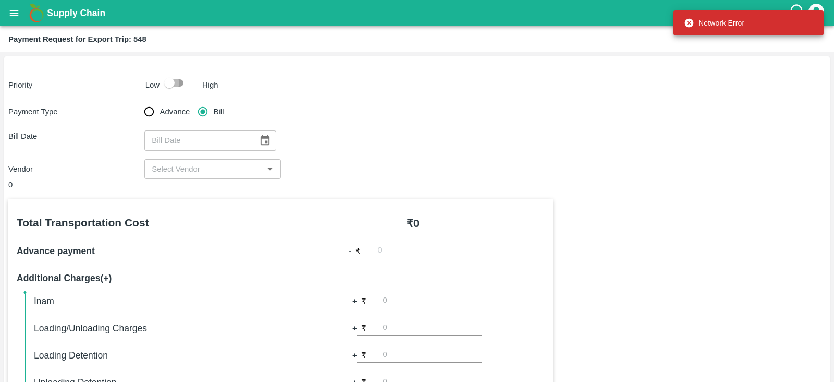
click at [180, 81] on input "checkbox" at bounding box center [169, 83] width 59 height 20
checkbox input "true"
click at [259, 143] on icon "Choose date" at bounding box center [264, 140] width 11 height 11
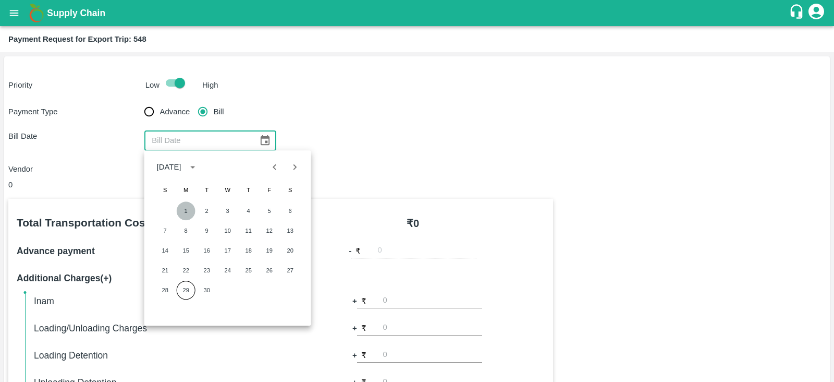
click at [190, 210] on button "1" at bounding box center [186, 210] width 19 height 19
type input "01/09/2025"
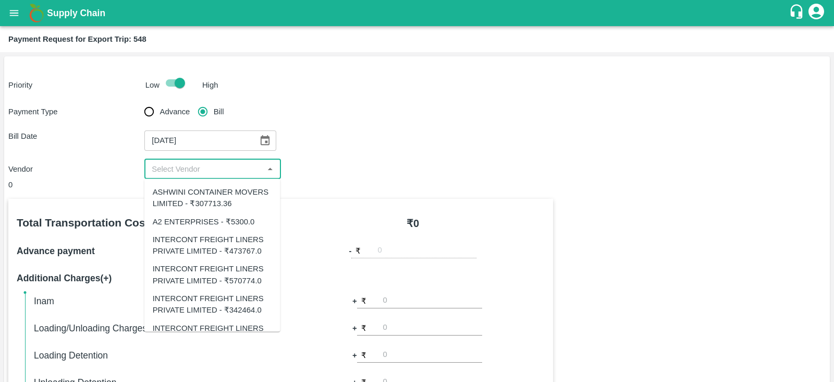
click at [198, 173] on input "input" at bounding box center [204, 169] width 113 height 14
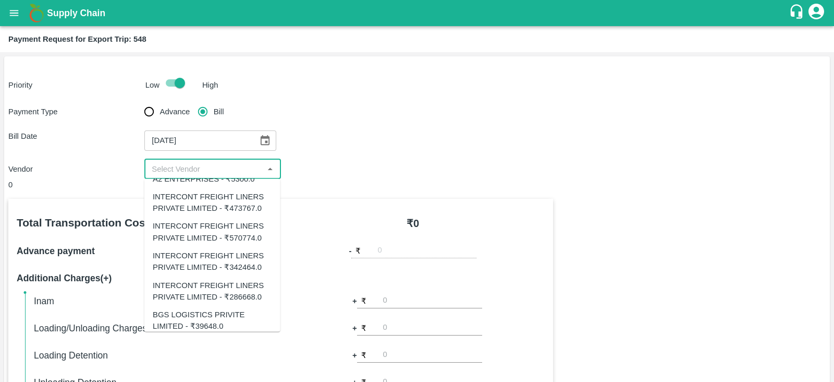
scroll to position [50, 0]
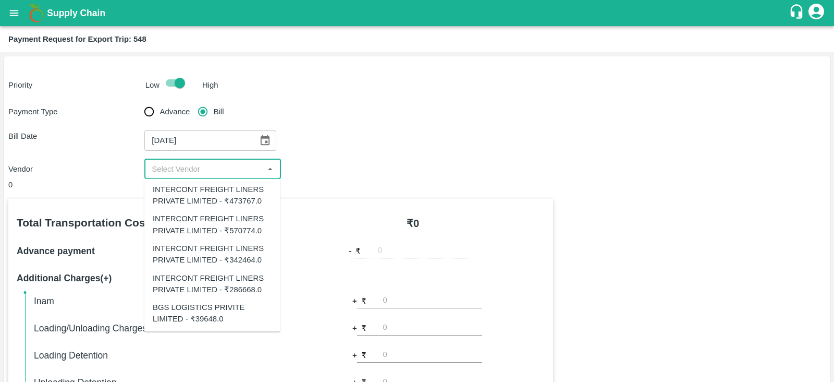
click at [246, 282] on div "INTERCONT FREIGHT LINERS PRIVATE LIMITED - ₹286668.0" at bounding box center [212, 283] width 119 height 23
type input "INTERCONT FREIGHT LINERS PRIVATE LIMITED - ₹286668.0"
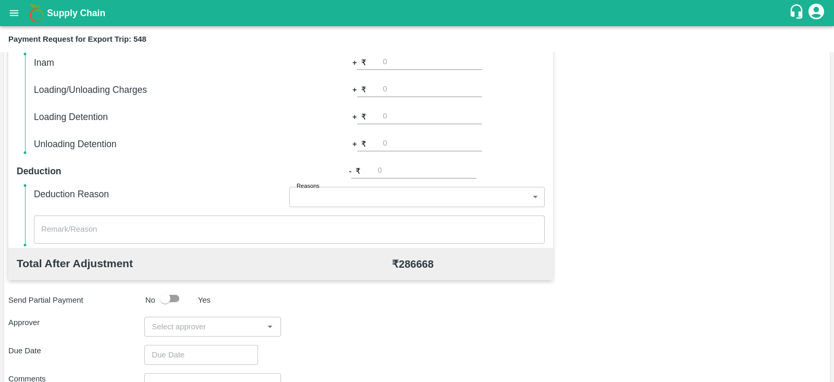
scroll to position [334, 0]
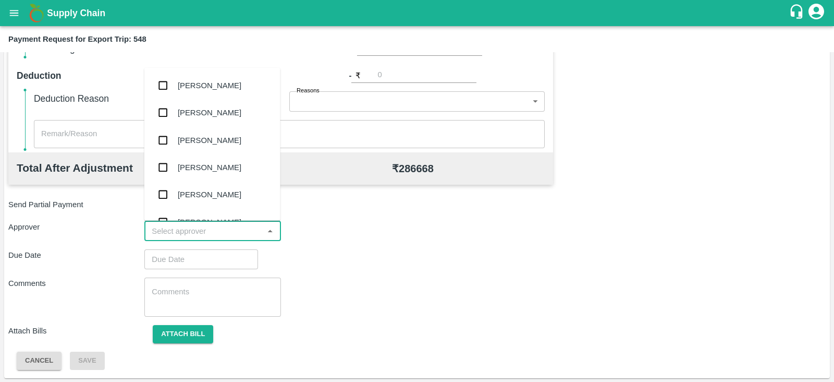
click at [229, 227] on input "input" at bounding box center [204, 231] width 113 height 14
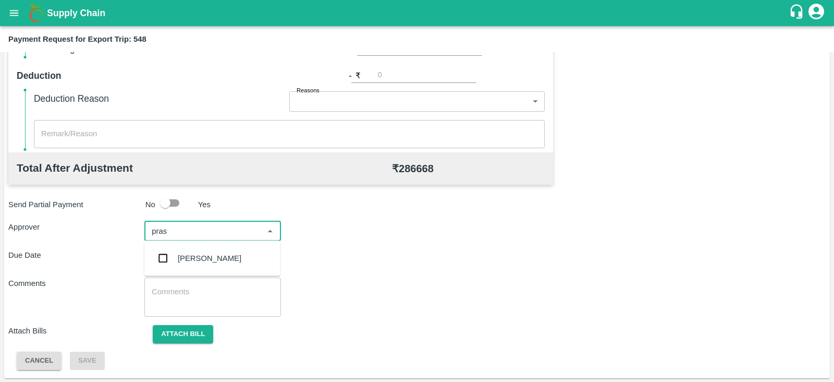
type input "prasa"
click at [209, 258] on div "[PERSON_NAME]" at bounding box center [210, 257] width 64 height 11
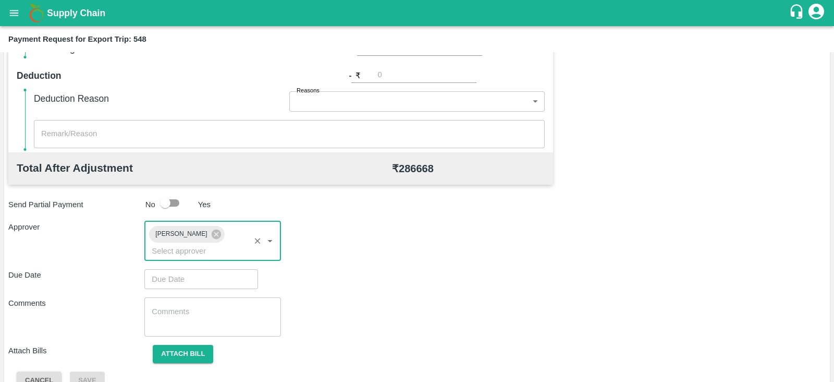
type input "DD/MM/YYYY hh:mm aa"
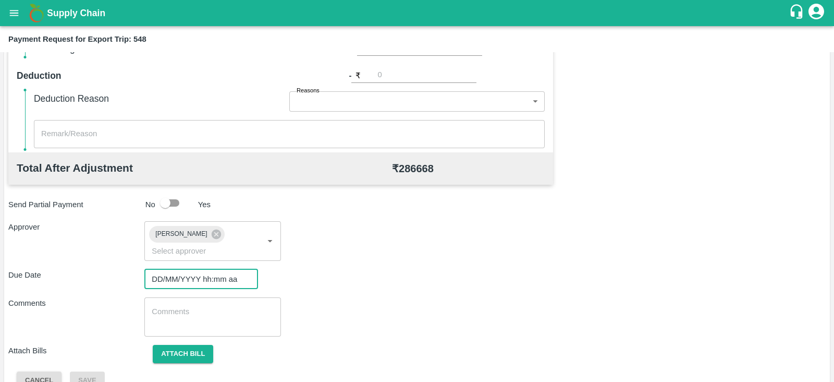
click at [198, 269] on input "DD/MM/YYYY hh:mm aa" at bounding box center [197, 279] width 106 height 20
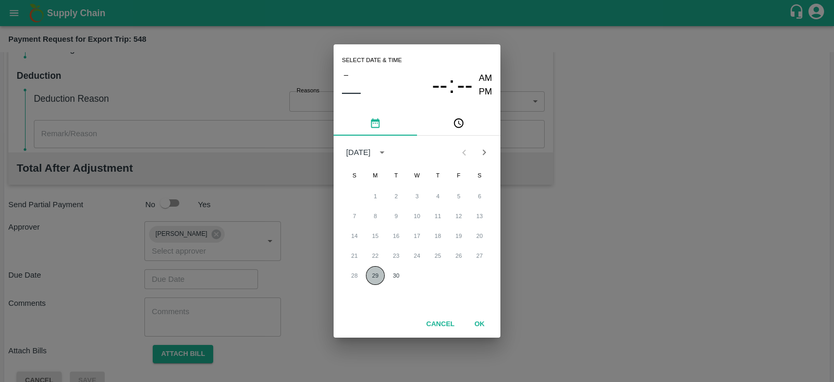
click at [375, 277] on button "29" at bounding box center [375, 275] width 19 height 19
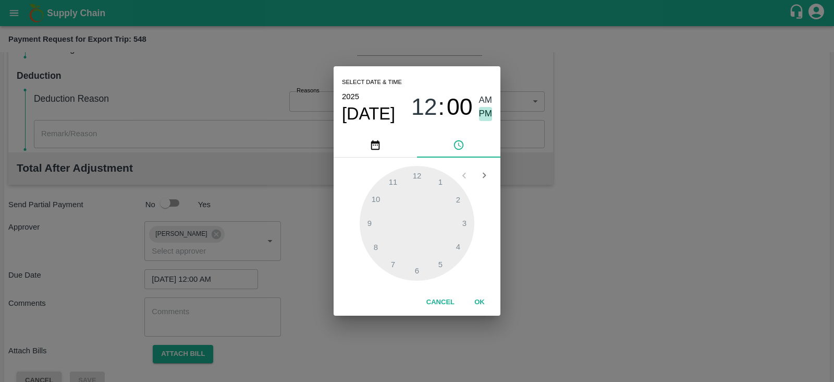
click at [483, 111] on span "PM" at bounding box center [486, 114] width 14 height 14
type input "29/09/2025 12:00 PM"
click at [544, 215] on div "Select date & time 2025 Sep 29 12 : 00 AM PM 1 2 3 4 5 6 7 8 9 10 11 12 Cancel …" at bounding box center [417, 191] width 834 height 382
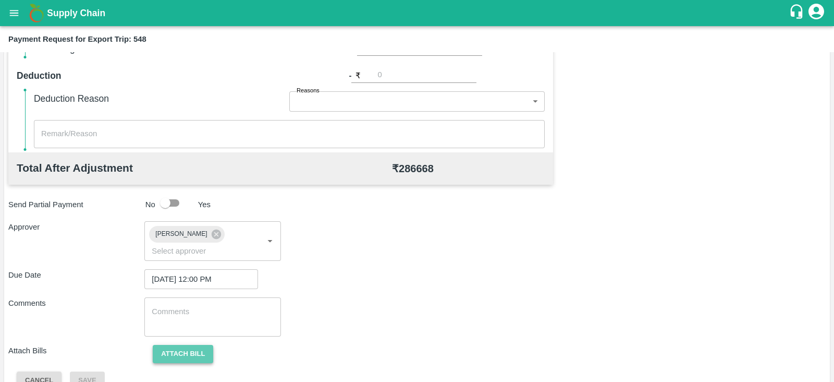
click at [203, 345] on button "Attach bill" at bounding box center [183, 354] width 60 height 18
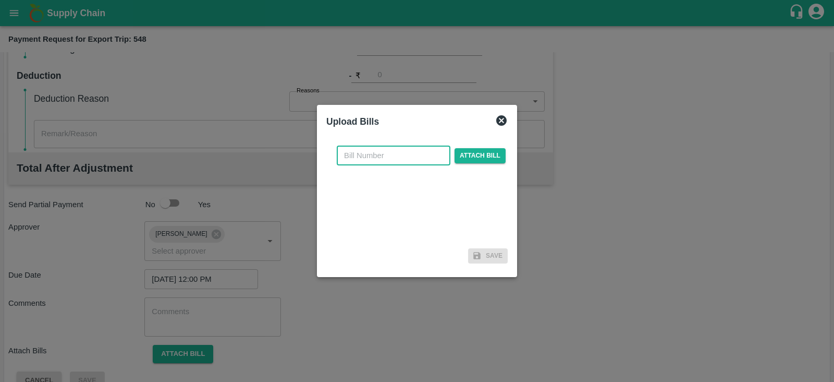
click at [395, 161] on input "text" at bounding box center [394, 155] width 114 height 20
paste input "IFMUM25090556"
type input "IFMUM25090556"
click at [479, 156] on span "Attach bill" at bounding box center [480, 155] width 51 height 15
click at [0, 0] on input "Attach bill" at bounding box center [0, 0] width 0 height 0
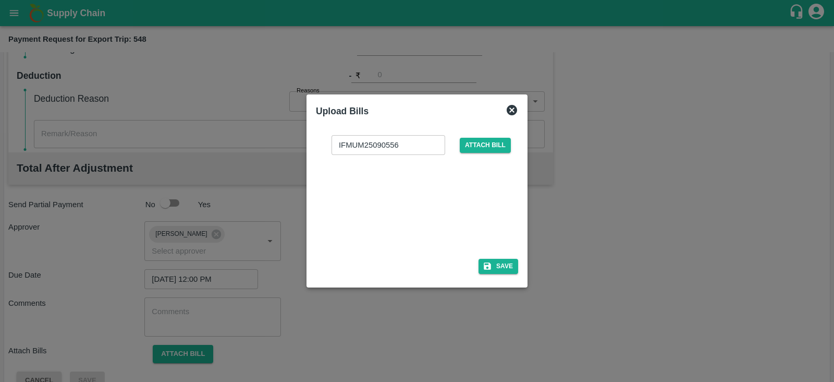
click at [437, 202] on div at bounding box center [415, 203] width 156 height 55
click at [506, 270] on button "Save" at bounding box center [499, 266] width 40 height 15
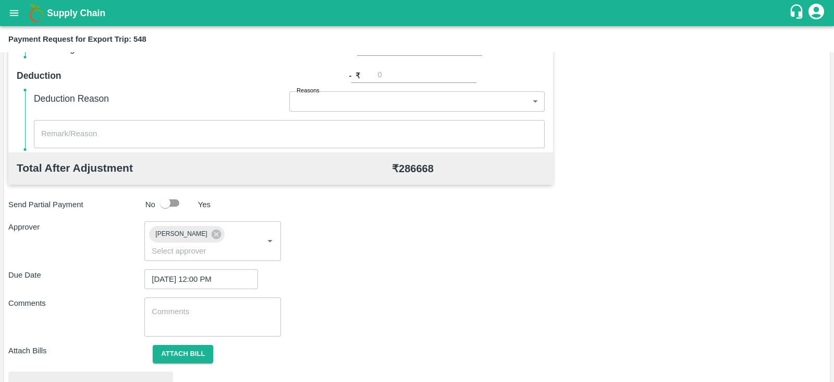
scroll to position [395, 0]
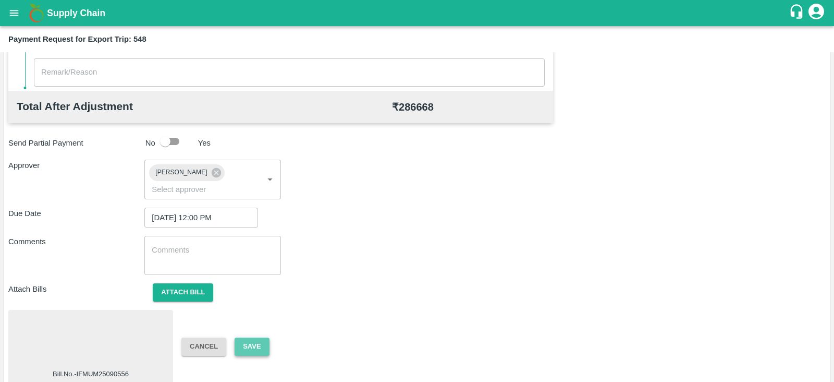
click at [252, 337] on button "Save" at bounding box center [252, 346] width 34 height 18
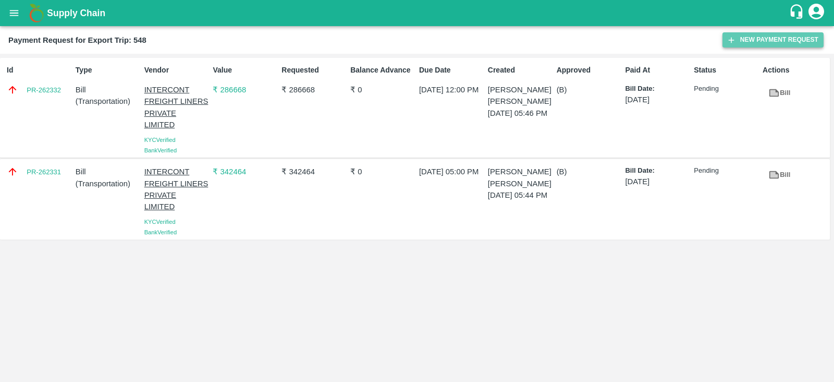
click at [752, 39] on button "New Payment Request" at bounding box center [773, 39] width 101 height 15
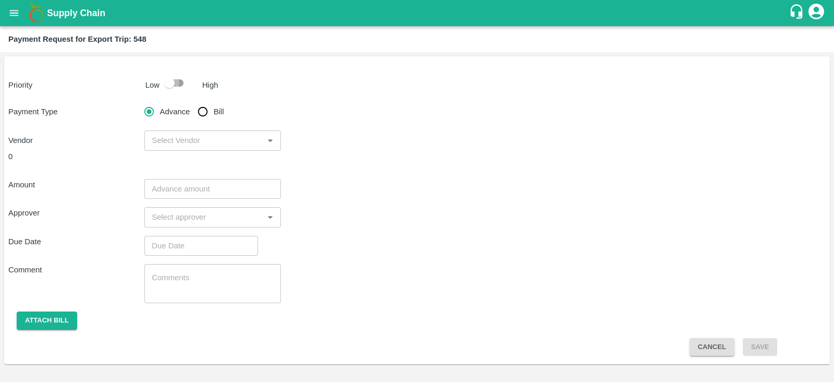
click at [172, 83] on input "checkbox" at bounding box center [169, 83] width 59 height 20
checkbox input "true"
click at [203, 108] on input "Bill" at bounding box center [202, 111] width 21 height 21
radio input "true"
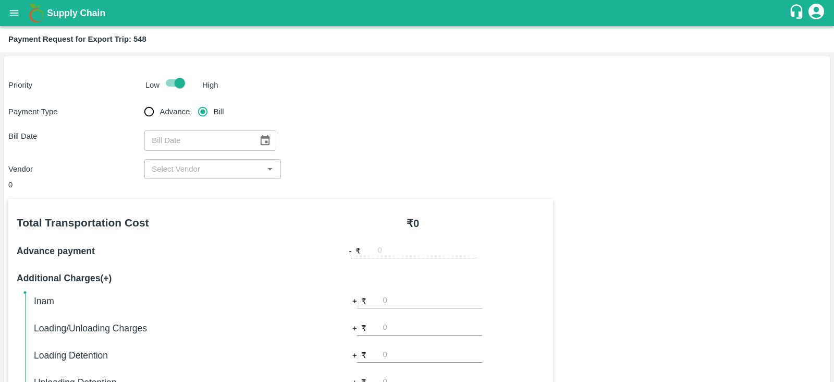
click at [262, 140] on icon "Choose date" at bounding box center [265, 140] width 9 height 10
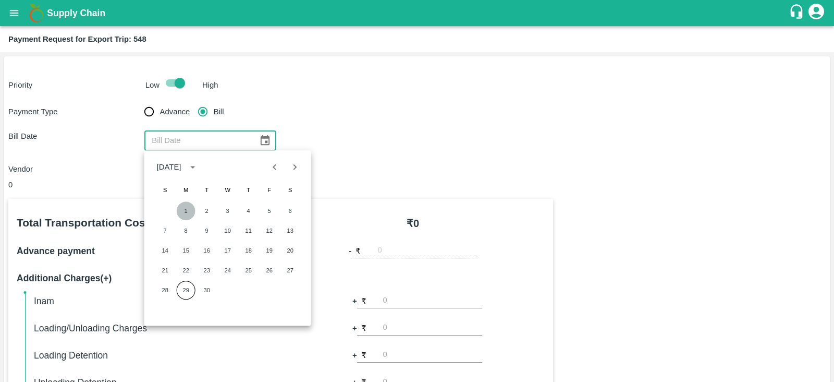
click at [184, 210] on button "1" at bounding box center [186, 210] width 19 height 19
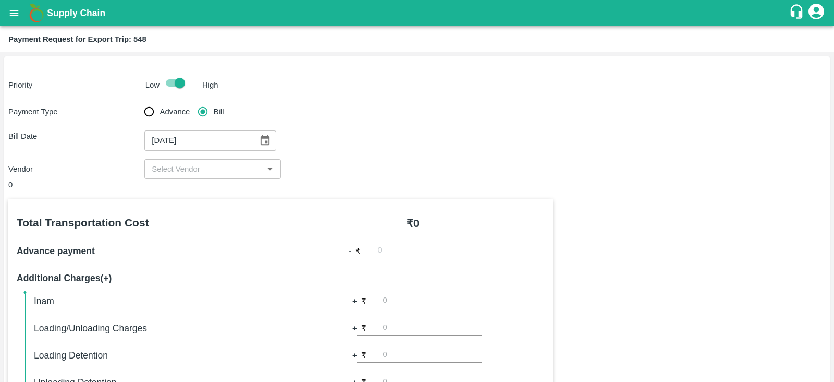
type input "01/09/2025"
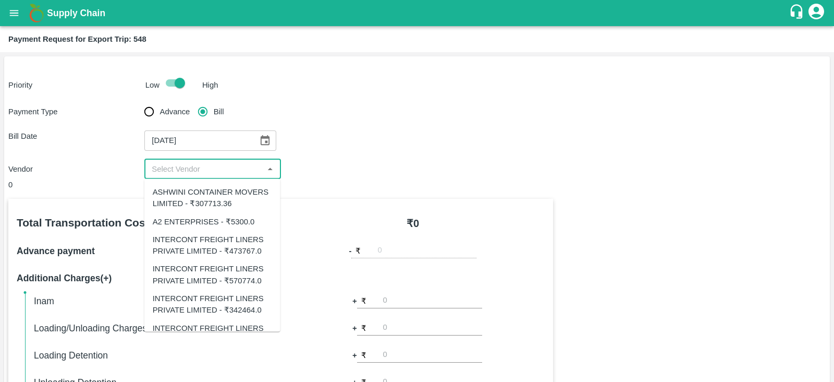
click at [216, 171] on input "input" at bounding box center [204, 169] width 113 height 14
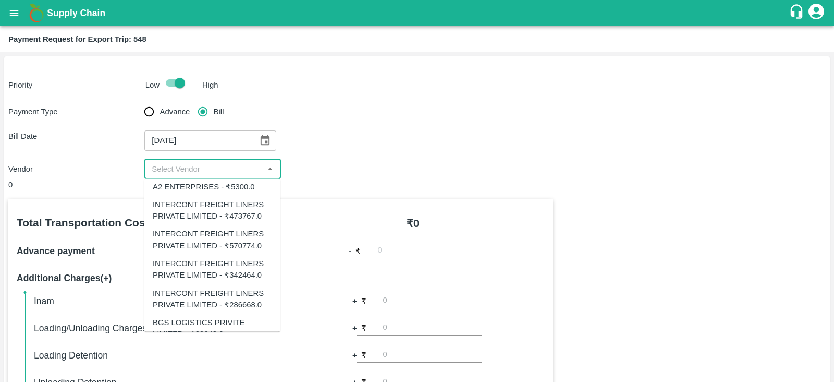
scroll to position [50, 0]
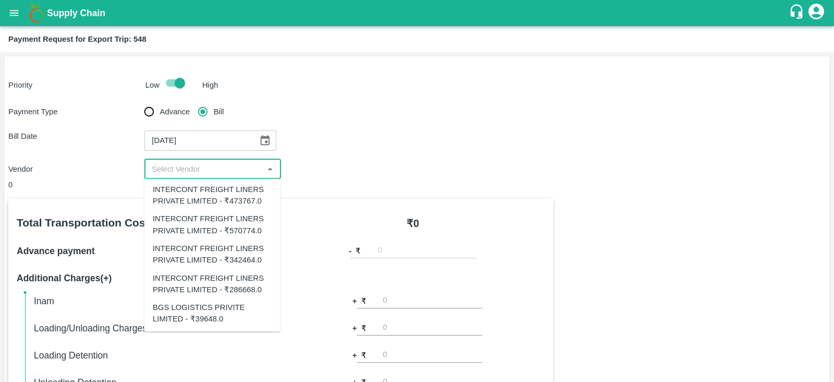
click at [250, 199] on div "INTERCONT FREIGHT LINERS PRIVATE LIMITED - ₹473767.0" at bounding box center [212, 194] width 119 height 23
type input "INTERCONT FREIGHT LINERS PRIVATE LIMITED - ₹473767.0"
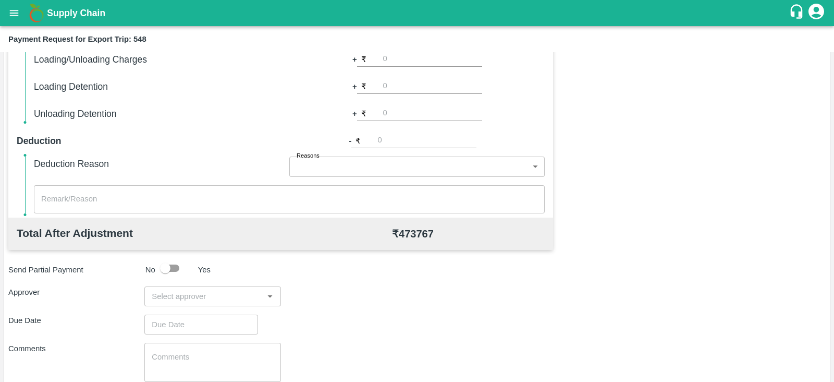
scroll to position [334, 0]
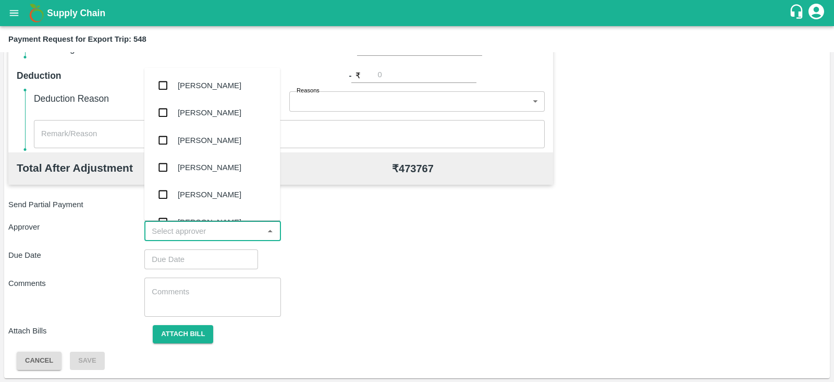
click at [238, 230] on input "input" at bounding box center [204, 231] width 113 height 14
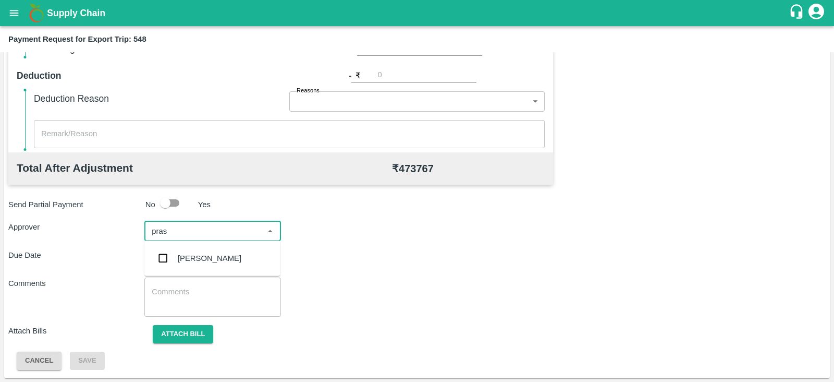
type input "prasa"
click at [215, 258] on div "[PERSON_NAME]" at bounding box center [210, 257] width 64 height 11
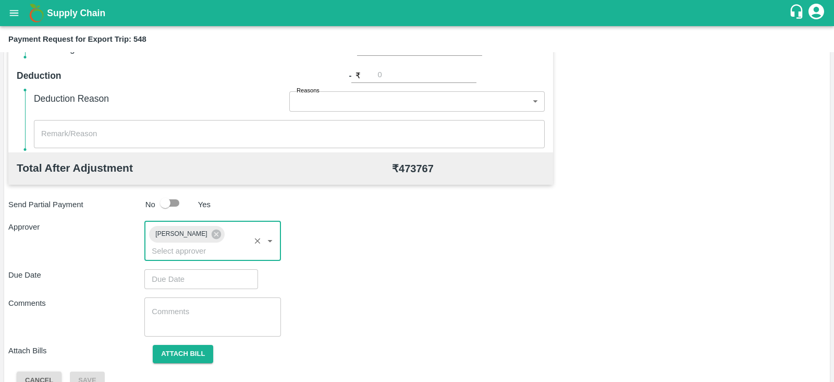
type input "DD/MM/YYYY hh:mm aa"
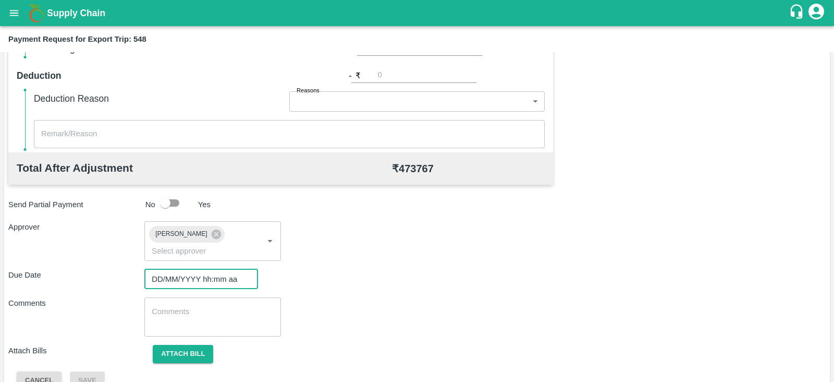
click at [201, 269] on input "DD/MM/YYYY hh:mm aa" at bounding box center [197, 279] width 106 height 20
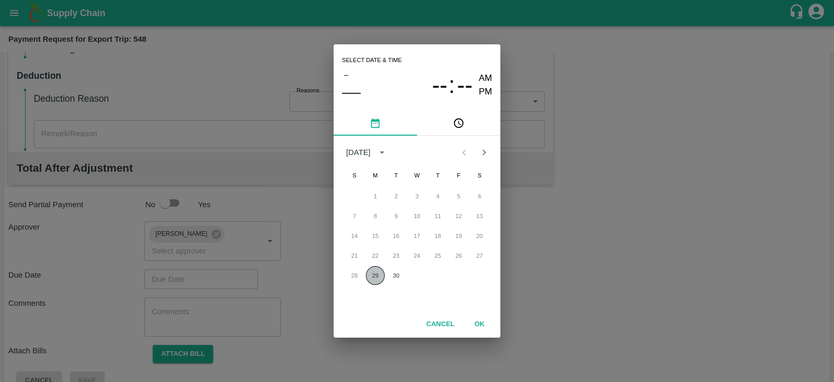
click at [375, 274] on button "29" at bounding box center [375, 275] width 19 height 19
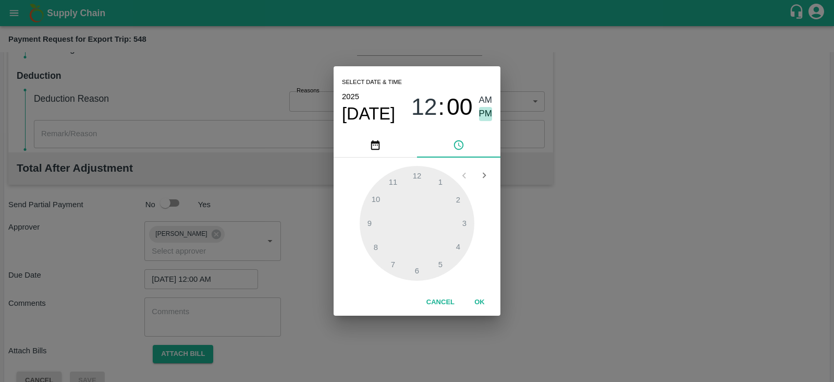
click at [486, 115] on span "PM" at bounding box center [486, 114] width 14 height 14
click at [442, 264] on div at bounding box center [417, 223] width 115 height 115
type input "29/09/2025 05:00 PM"
click at [484, 302] on button "OK" at bounding box center [479, 302] width 33 height 18
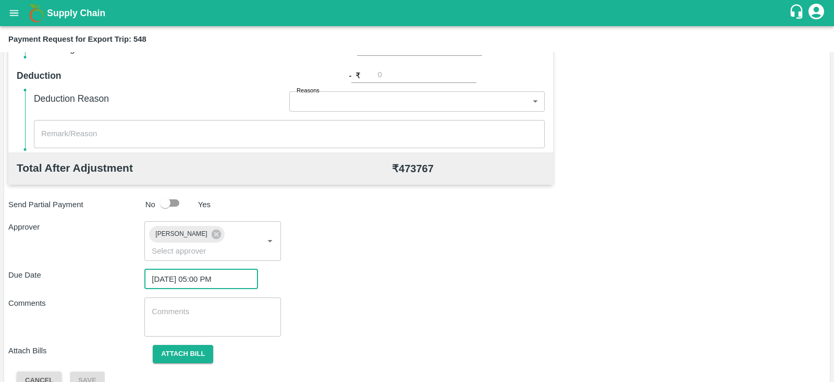
scroll to position [340, 0]
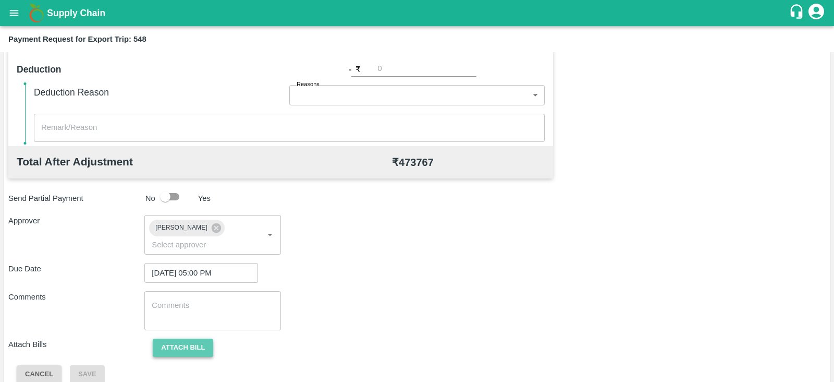
click at [179, 338] on button "Attach bill" at bounding box center [183, 347] width 60 height 18
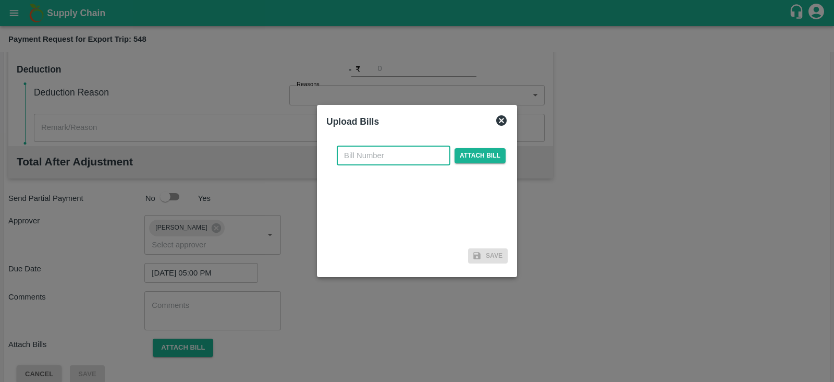
click at [364, 157] on input "text" at bounding box center [394, 155] width 114 height 20
paste input "IFMUM25090551"
type input "IFMUM25090551"
click at [461, 154] on span "Attach bill" at bounding box center [480, 155] width 51 height 15
click at [0, 0] on input "Attach bill" at bounding box center [0, 0] width 0 height 0
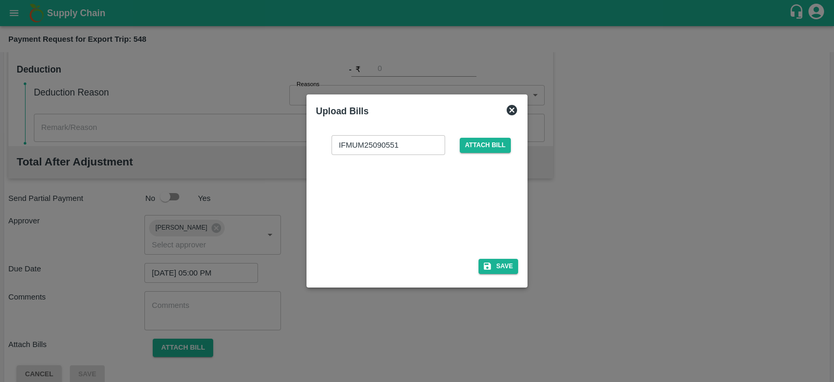
click at [460, 210] on div at bounding box center [415, 203] width 156 height 55
click at [510, 263] on button "Save" at bounding box center [499, 266] width 40 height 15
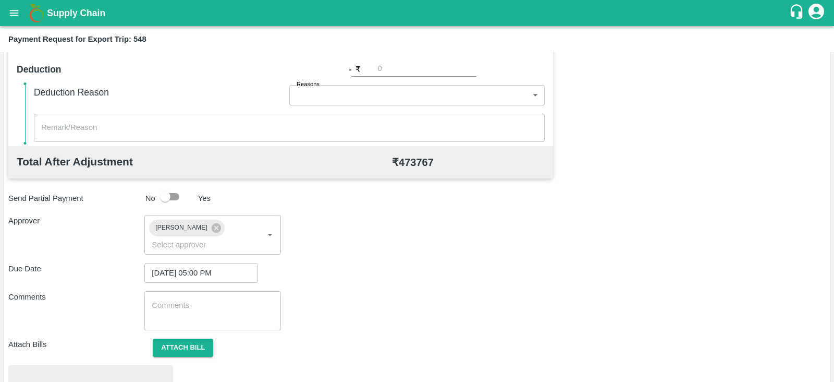
scroll to position [395, 0]
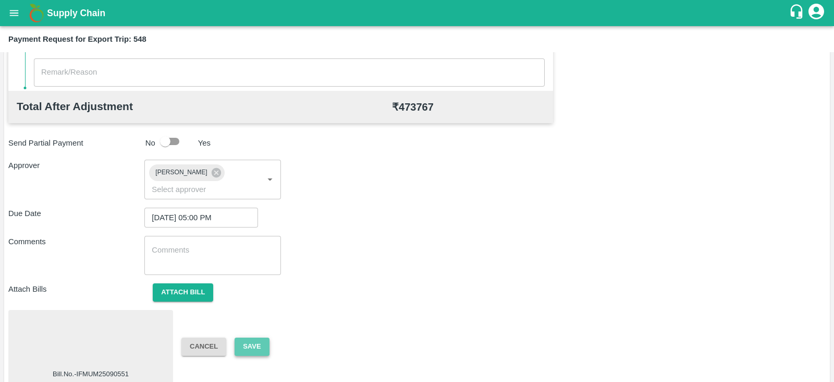
click at [258, 337] on button "Save" at bounding box center [252, 346] width 34 height 18
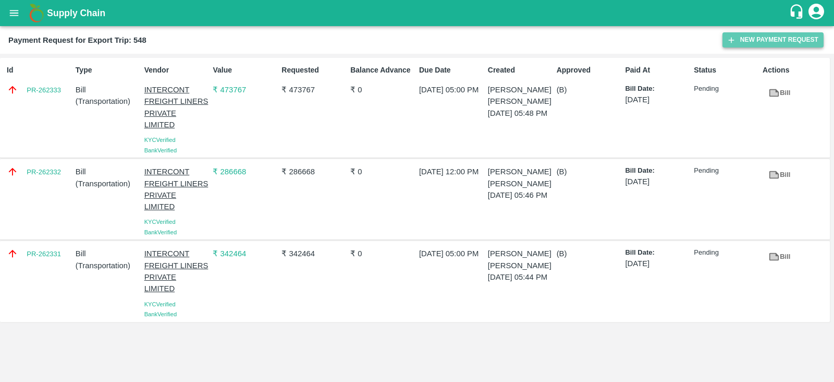
click at [739, 40] on button "New Payment Request" at bounding box center [773, 39] width 101 height 15
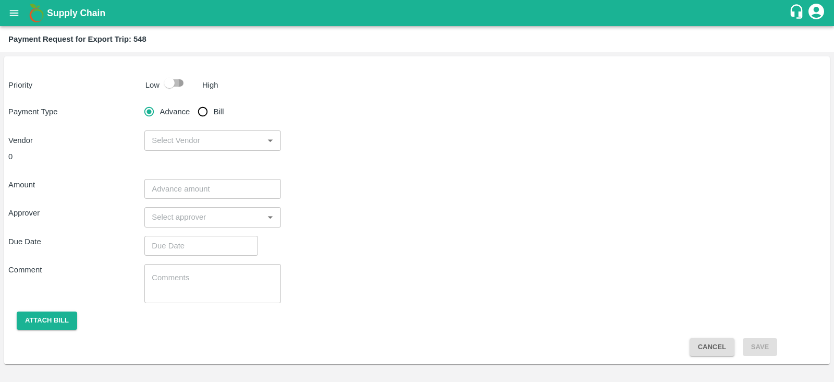
click at [171, 85] on input "checkbox" at bounding box center [169, 83] width 59 height 20
checkbox input "true"
click at [198, 111] on input "Bill" at bounding box center [202, 111] width 21 height 21
radio input "true"
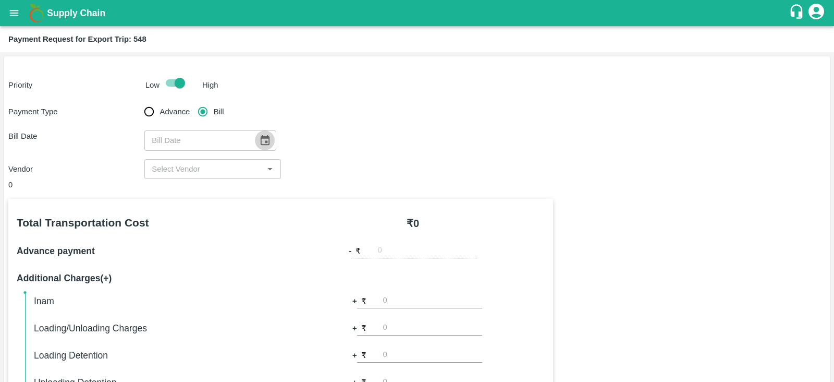
click at [259, 139] on icon "Choose date" at bounding box center [264, 140] width 11 height 11
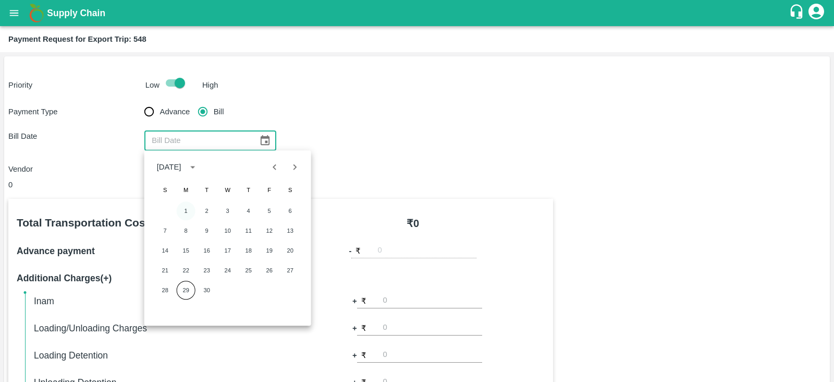
click at [185, 207] on button "1" at bounding box center [186, 210] width 19 height 19
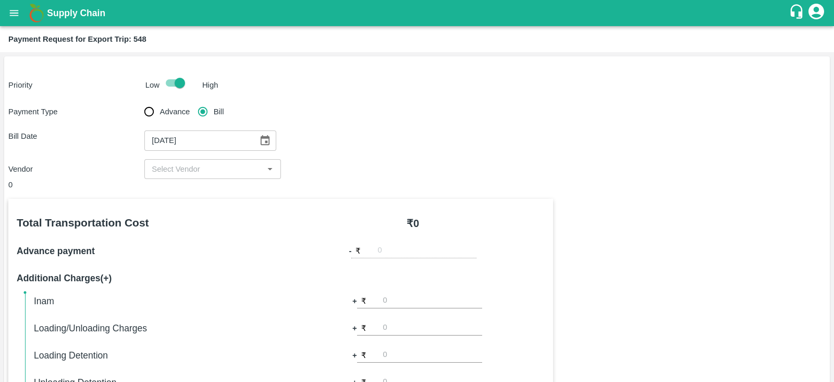
type input "01/09/2025"
click at [214, 172] on input "input" at bounding box center [204, 169] width 113 height 14
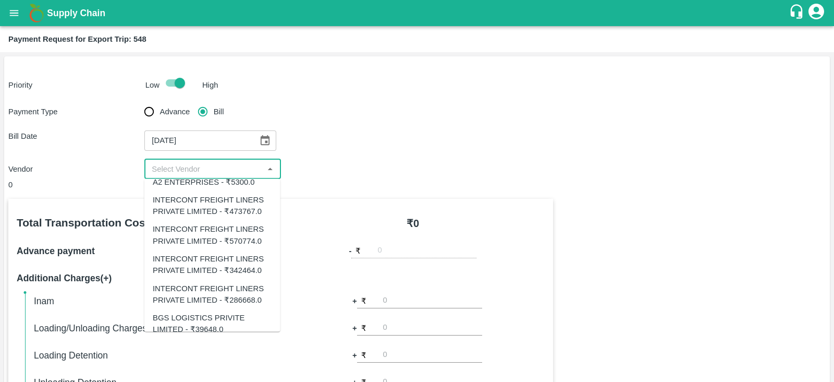
scroll to position [40, 0]
click at [217, 225] on div "INTERCONT FREIGHT LINERS PRIVATE LIMITED - ₹570774.0" at bounding box center [212, 234] width 119 height 23
type input "INTERCONT FREIGHT LINERS PRIVATE LIMITED - ₹570774.0"
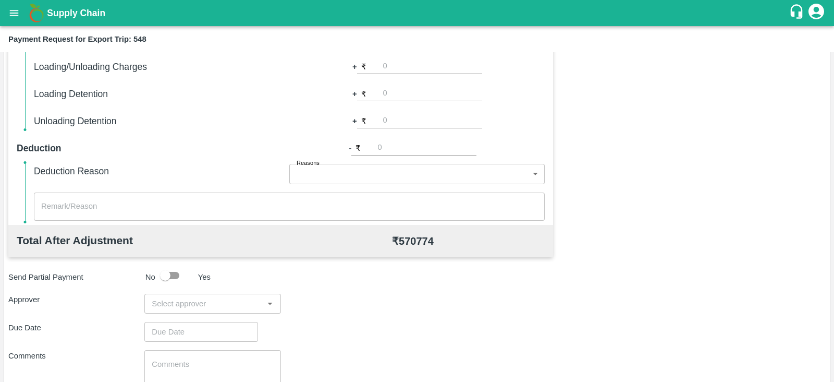
scroll to position [271, 0]
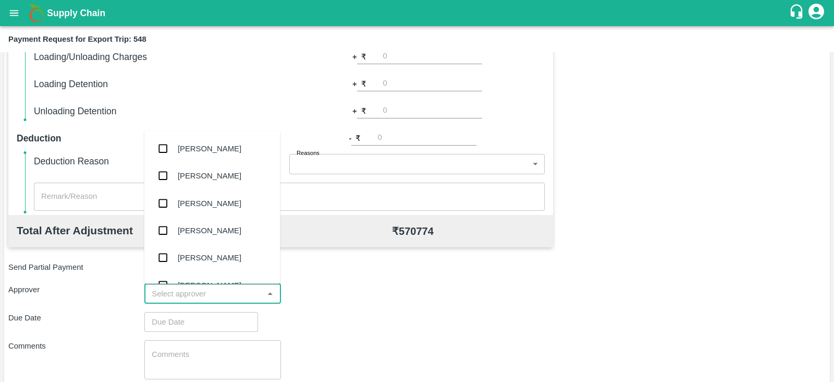
click at [224, 296] on input "input" at bounding box center [204, 294] width 113 height 14
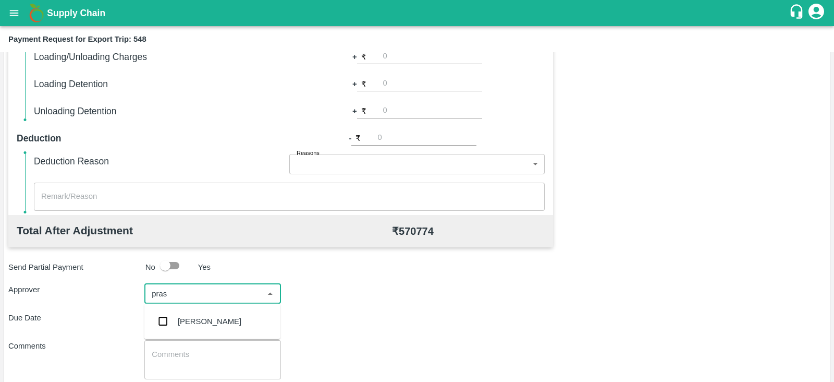
type input "prasa"
click at [210, 316] on div "[PERSON_NAME]" at bounding box center [210, 320] width 64 height 11
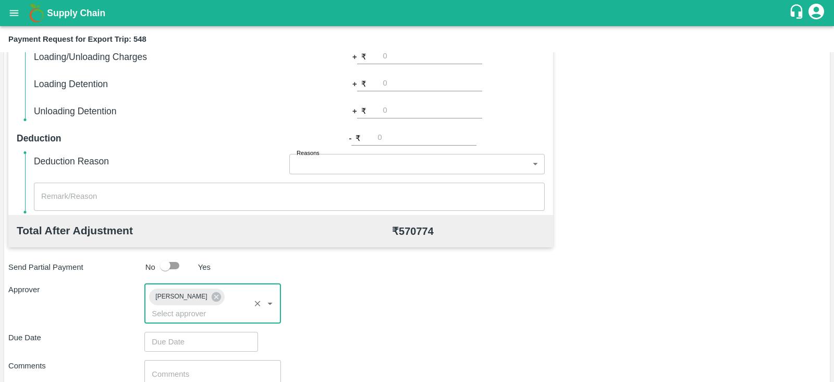
scroll to position [340, 0]
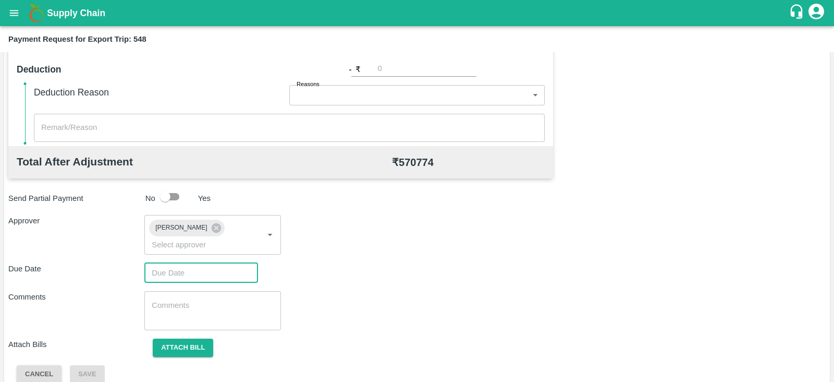
type input "DD/MM/YYYY hh:mm aa"
click at [182, 263] on input "DD/MM/YYYY hh:mm aa" at bounding box center [197, 273] width 106 height 20
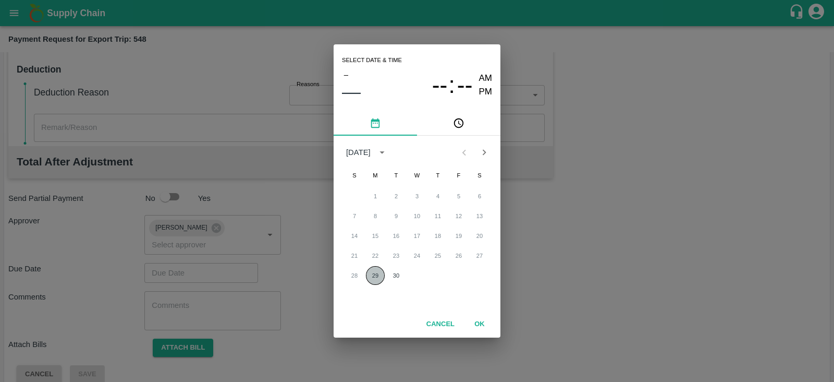
click at [378, 275] on button "29" at bounding box center [375, 275] width 19 height 19
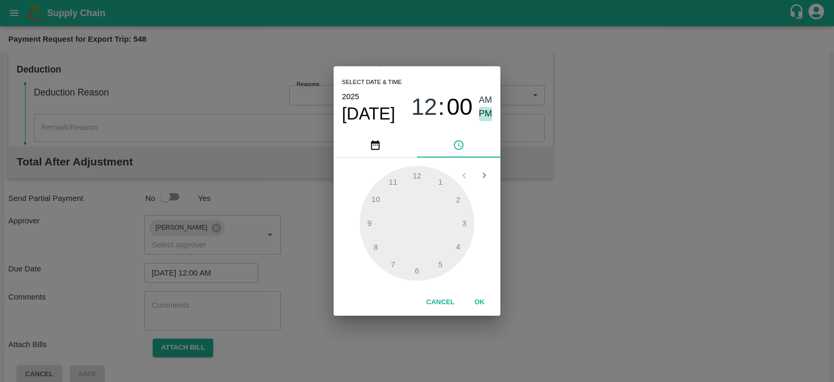
click at [488, 111] on span "PM" at bounding box center [486, 114] width 14 height 14
click at [436, 265] on div at bounding box center [417, 223] width 115 height 115
type input "29/09/2025 05:00 PM"
click at [480, 302] on button "OK" at bounding box center [479, 302] width 33 height 18
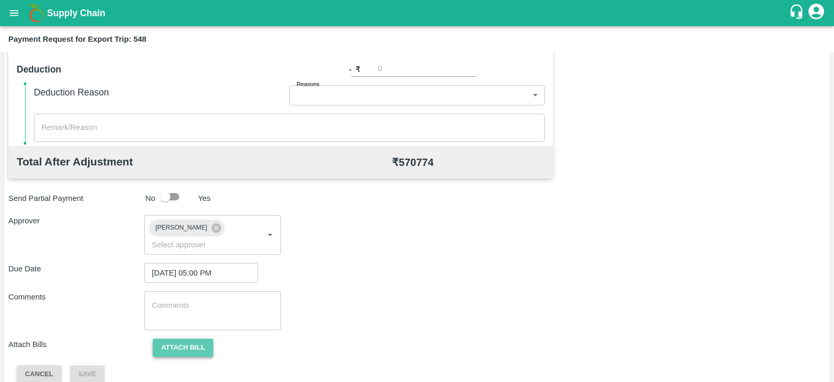
click at [199, 338] on button "Attach bill" at bounding box center [183, 347] width 60 height 18
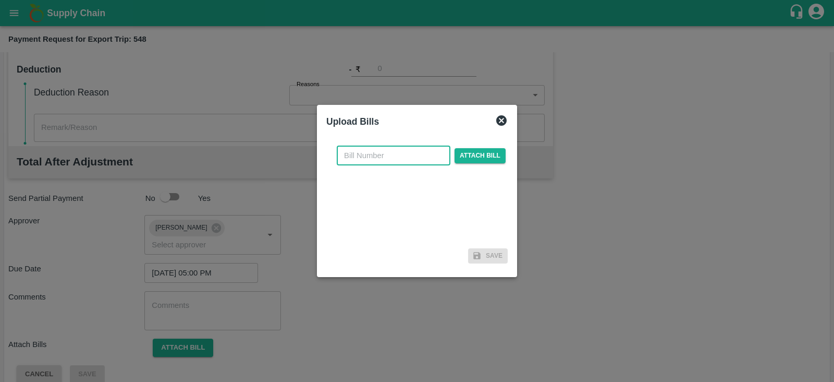
click at [424, 156] on input "text" at bounding box center [394, 155] width 114 height 20
paste input "IFMUM25090550"
type input "IFMUM25090550"
click at [475, 150] on span "Attach bill" at bounding box center [480, 155] width 51 height 15
click at [0, 0] on input "Attach bill" at bounding box center [0, 0] width 0 height 0
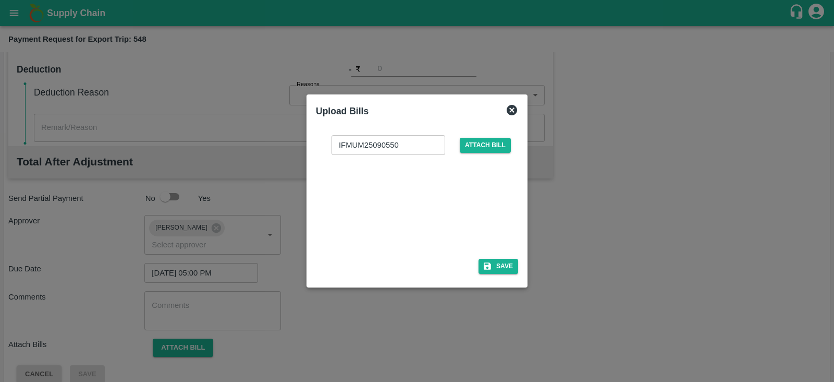
click at [415, 194] on div at bounding box center [415, 203] width 156 height 55
click at [500, 264] on button "Save" at bounding box center [499, 266] width 40 height 15
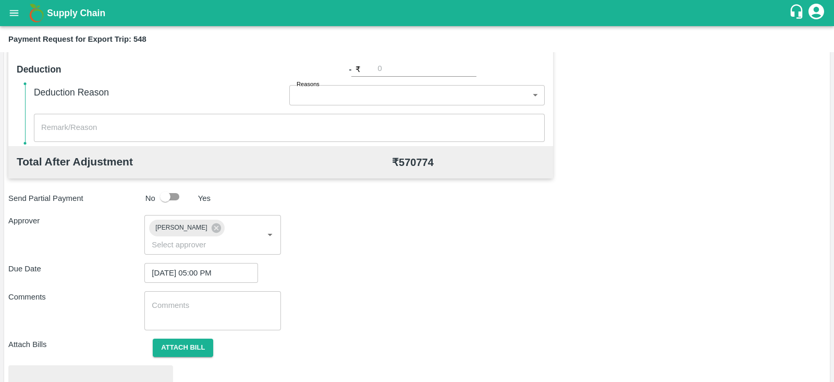
scroll to position [395, 0]
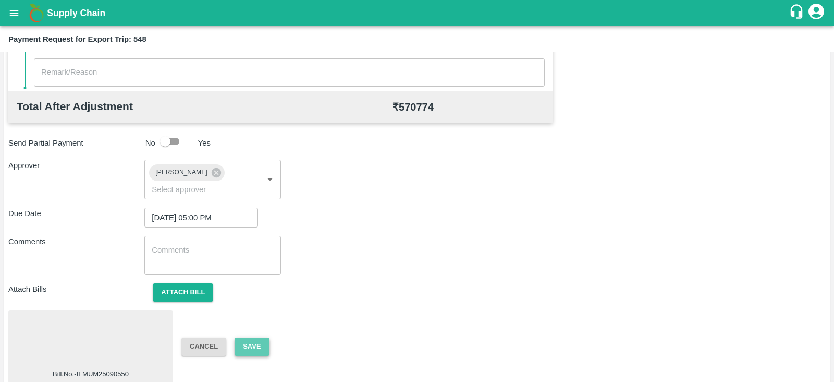
click at [251, 337] on button "Save" at bounding box center [252, 346] width 34 height 18
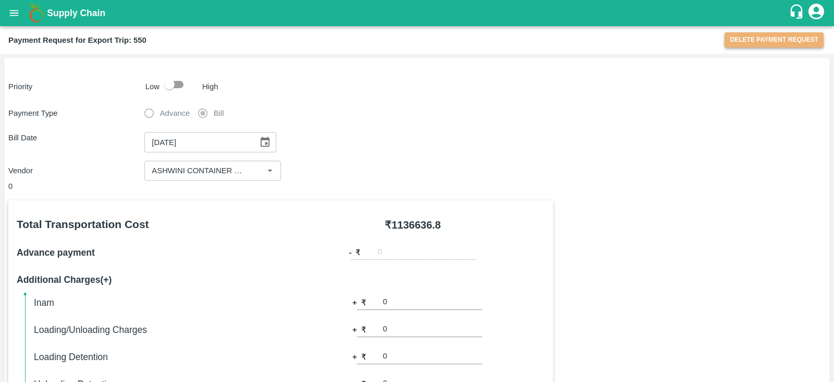
click at [733, 37] on button "Delete Payment Request" at bounding box center [774, 39] width 99 height 15
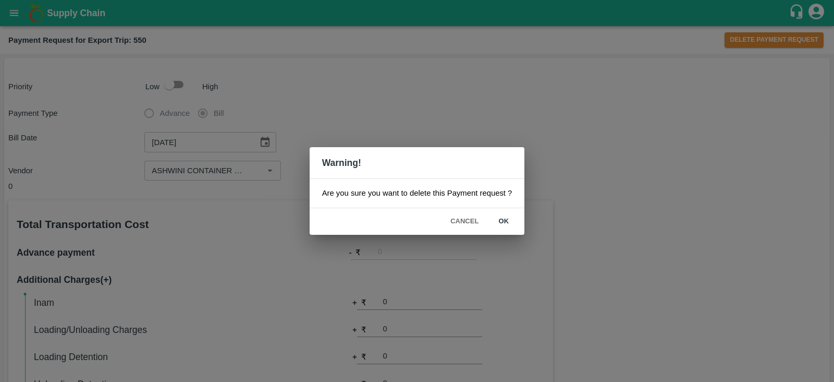
click at [561, 138] on div "Warning! Are you sure you want to delete this Payment request ? Cancel ok" at bounding box center [417, 191] width 834 height 382
click at [503, 217] on button "ok" at bounding box center [503, 221] width 33 height 18
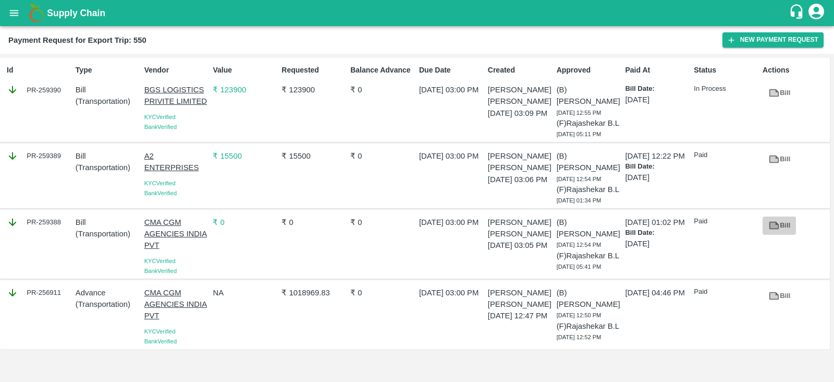
click at [772, 228] on icon at bounding box center [775, 225] width 8 height 6
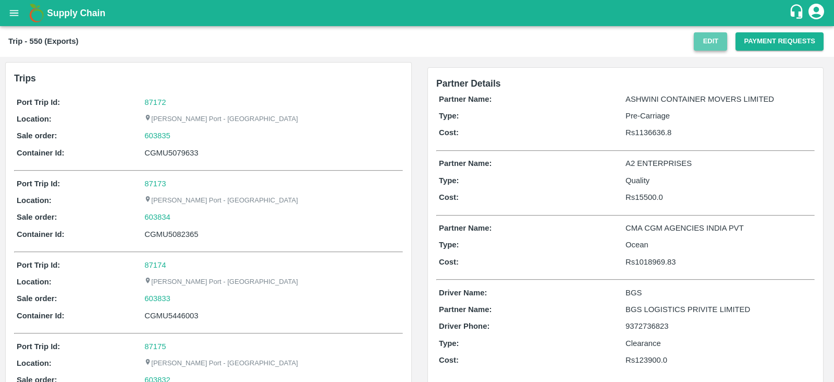
click at [715, 41] on button "Edit" at bounding box center [710, 41] width 33 height 18
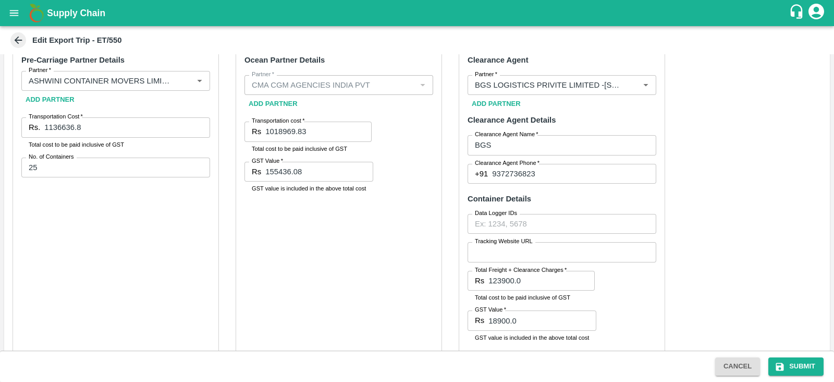
scroll to position [425, 0]
click at [112, 132] on input "1136636.8" at bounding box center [127, 126] width 166 height 20
paste input "07636.84"
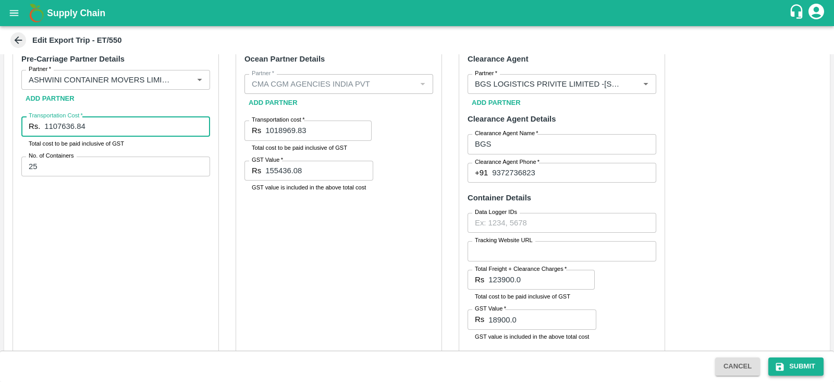
type input "1107636.84"
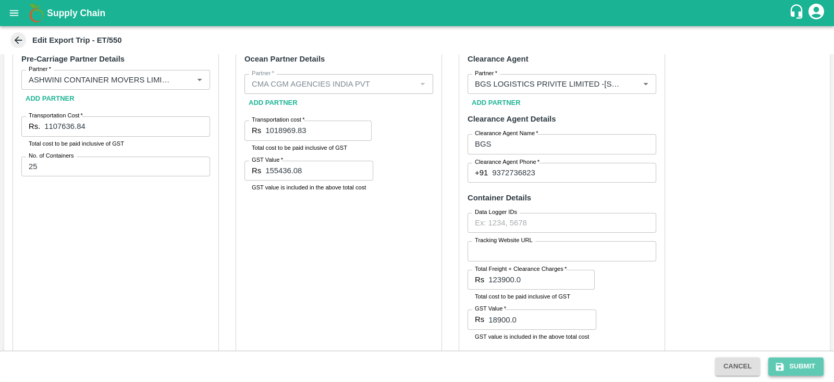
click at [805, 365] on button "Submit" at bounding box center [795, 366] width 55 height 18
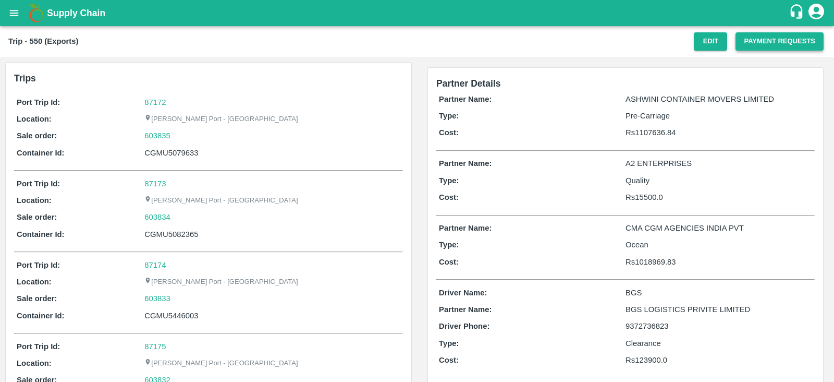
click at [766, 48] on button "Payment Requests" at bounding box center [780, 41] width 88 height 18
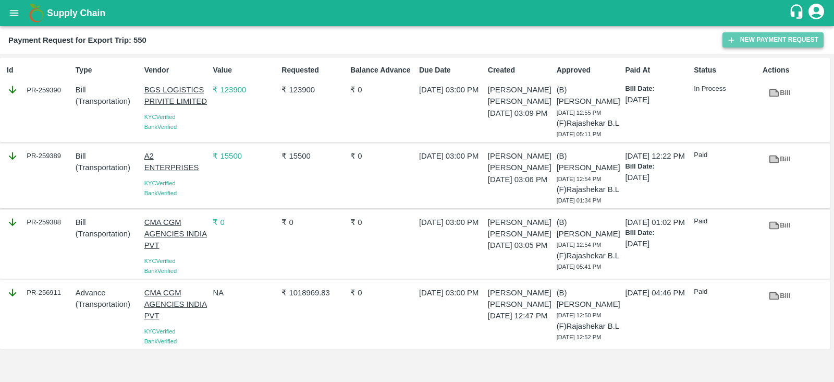
click at [754, 47] on button "New Payment Request" at bounding box center [773, 39] width 101 height 15
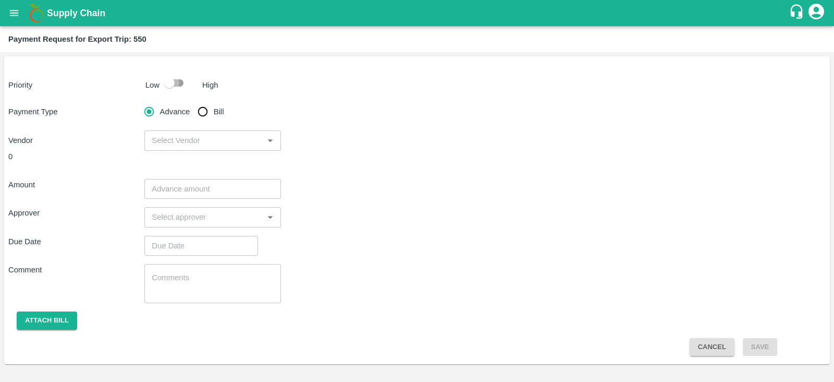
click at [169, 80] on input "checkbox" at bounding box center [169, 83] width 59 height 20
checkbox input "true"
click at [202, 113] on input "Bill" at bounding box center [202, 111] width 21 height 21
radio input "true"
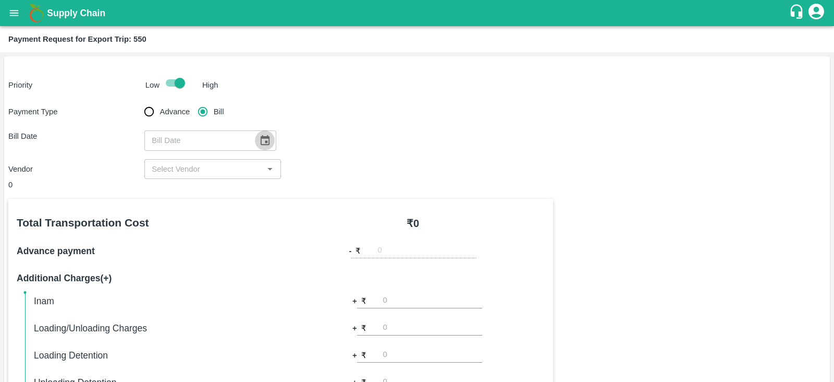
click at [261, 139] on icon "Choose date" at bounding box center [264, 140] width 11 height 11
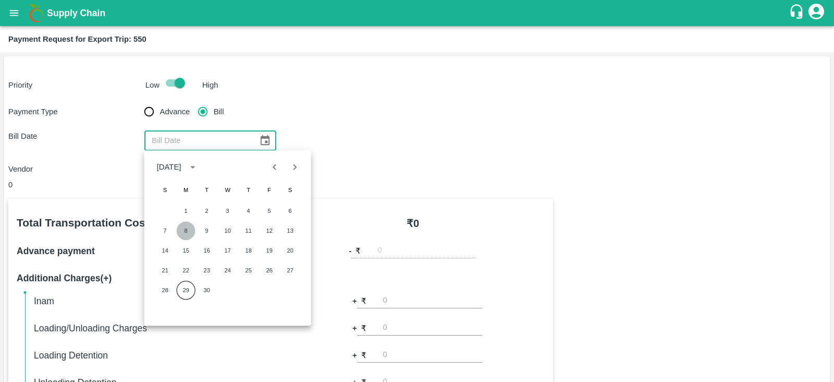
click at [189, 228] on button "8" at bounding box center [186, 230] width 19 height 19
type input "[DATE]"
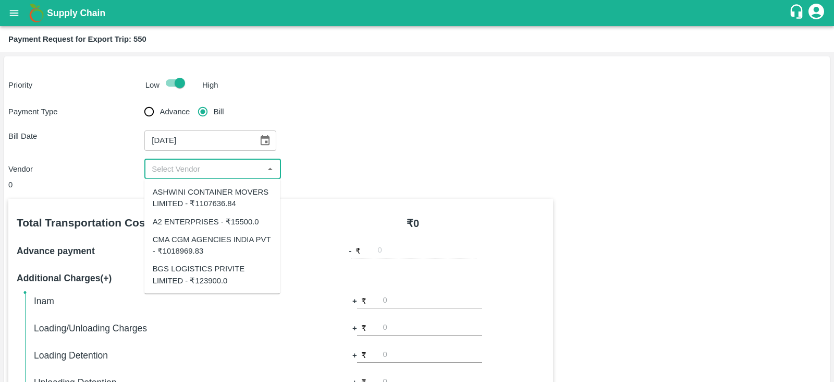
click at [224, 169] on input "input" at bounding box center [204, 169] width 113 height 14
click at [249, 194] on div "ASHWINI CONTAINER MOVERS LIMITED - ₹1107636.84" at bounding box center [212, 197] width 119 height 23
type input "ASHWINI CONTAINER MOVERS LIMITED - ₹1107636.84"
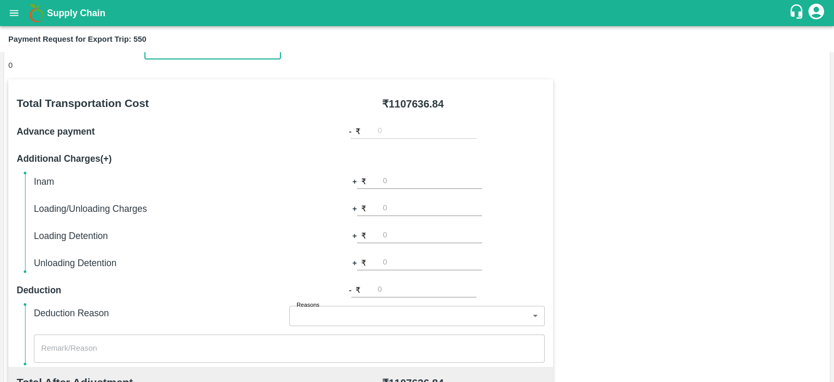
scroll to position [334, 0]
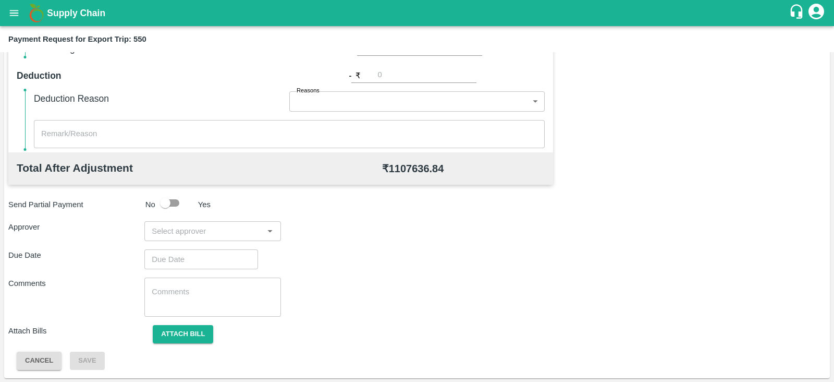
click at [198, 230] on input "input" at bounding box center [204, 231] width 113 height 14
type input "prasa"
click at [191, 256] on div "[PERSON_NAME]" at bounding box center [210, 257] width 64 height 11
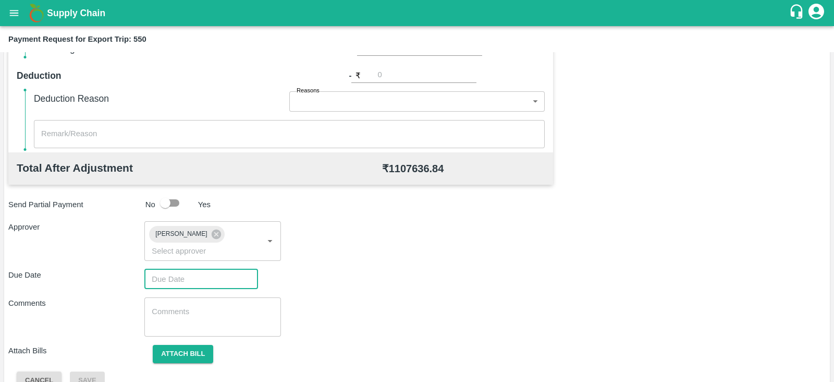
type input "DD/MM/YYYY hh:mm aa"
click at [219, 269] on input "DD/MM/YYYY hh:mm aa" at bounding box center [197, 279] width 106 height 20
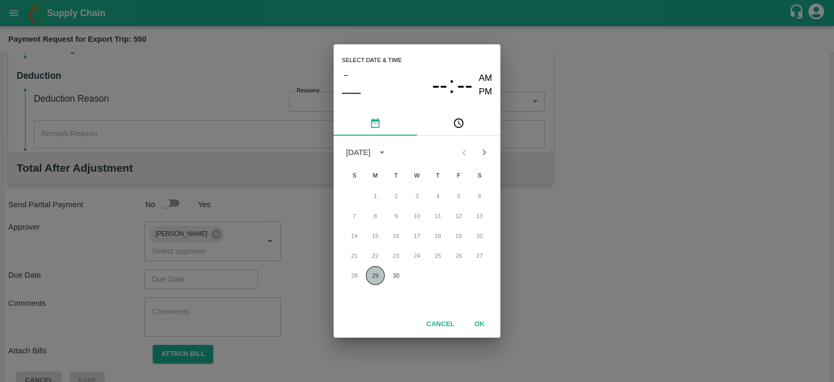
click at [377, 274] on button "29" at bounding box center [375, 275] width 19 height 19
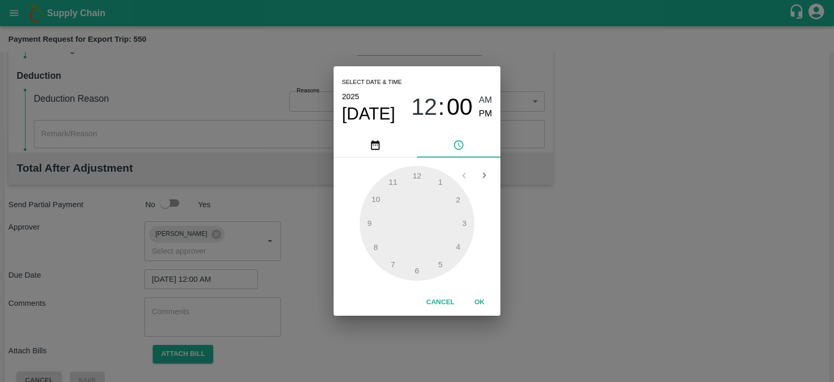
click at [476, 113] on div "12 : 00 AM PM" at bounding box center [451, 107] width 81 height 28
click at [484, 114] on span "PM" at bounding box center [486, 114] width 14 height 14
click at [438, 262] on div at bounding box center [417, 223] width 115 height 115
type input "[DATE] 05:00 PM"
click at [480, 302] on button "OK" at bounding box center [479, 302] width 33 height 18
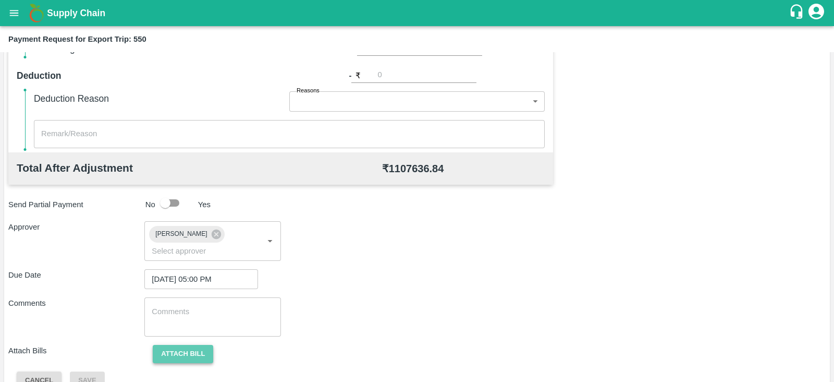
click at [205, 345] on button "Attach bill" at bounding box center [183, 354] width 60 height 18
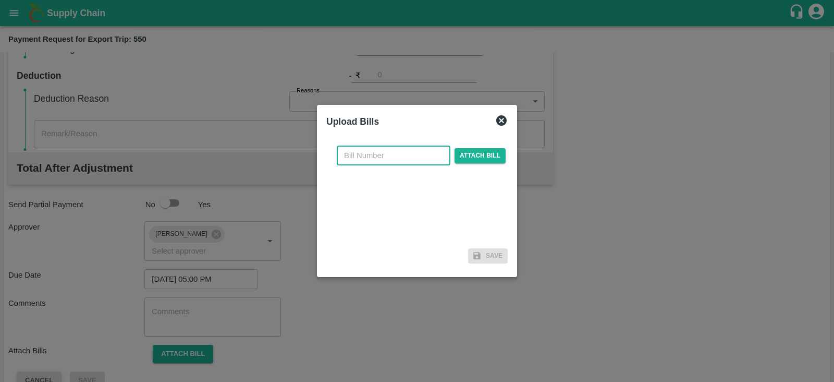
click at [386, 152] on input "text" at bounding box center [394, 155] width 114 height 20
paste input "ACML25-26/04814"
type input "ACML25-26/04814"
click at [467, 155] on span "Attach bill" at bounding box center [480, 155] width 51 height 15
click at [0, 0] on input "Attach bill" at bounding box center [0, 0] width 0 height 0
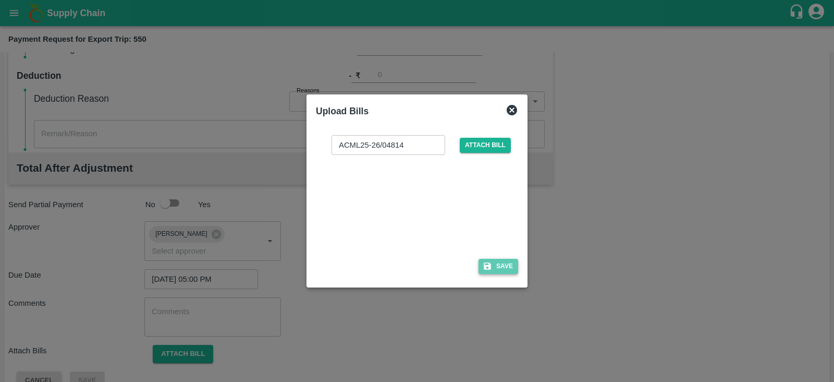
click at [505, 266] on button "Save" at bounding box center [499, 266] width 40 height 15
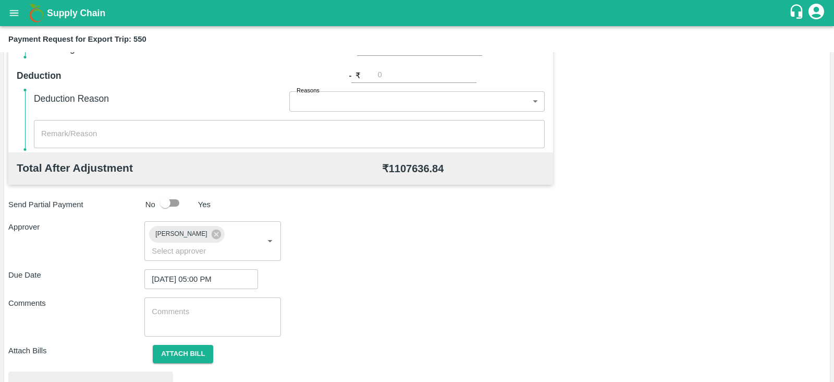
scroll to position [395, 0]
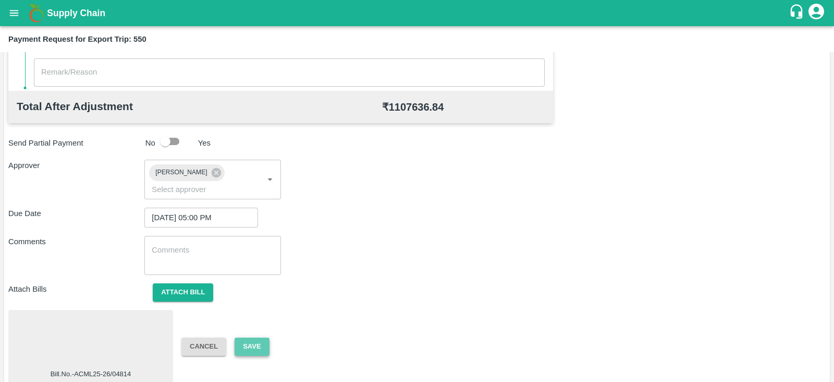
click at [261, 337] on button "Save" at bounding box center [252, 346] width 34 height 18
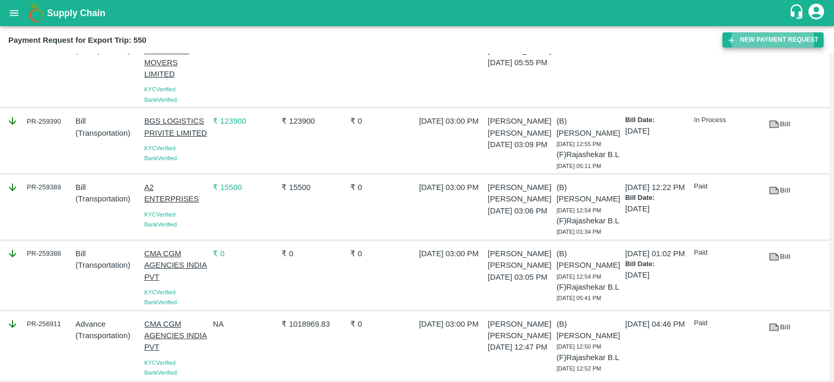
scroll to position [50, 0]
click at [777, 197] on icon at bounding box center [773, 191] width 11 height 11
